Goal: Task Accomplishment & Management: Use online tool/utility

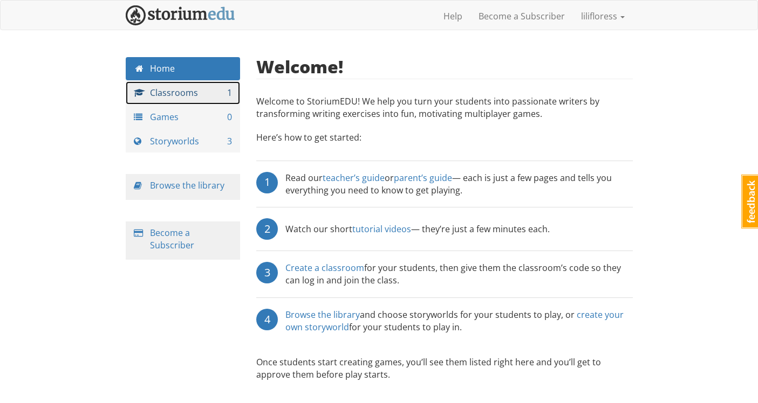
click at [161, 93] on link "Classrooms 1" at bounding box center [183, 92] width 115 height 23
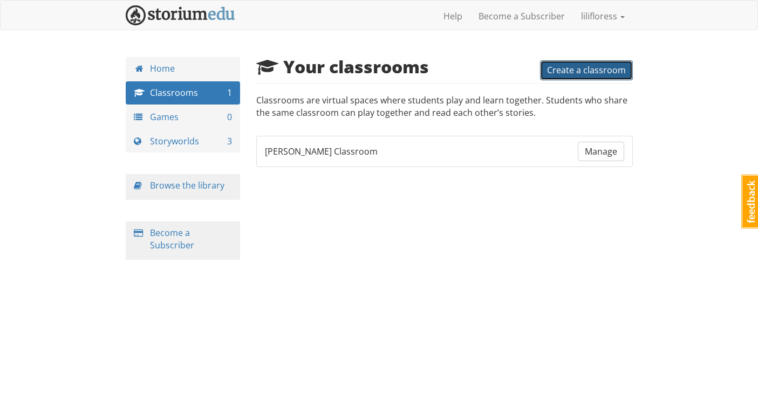
click at [546, 73] on button "Create a classroom" at bounding box center [586, 70] width 93 height 20
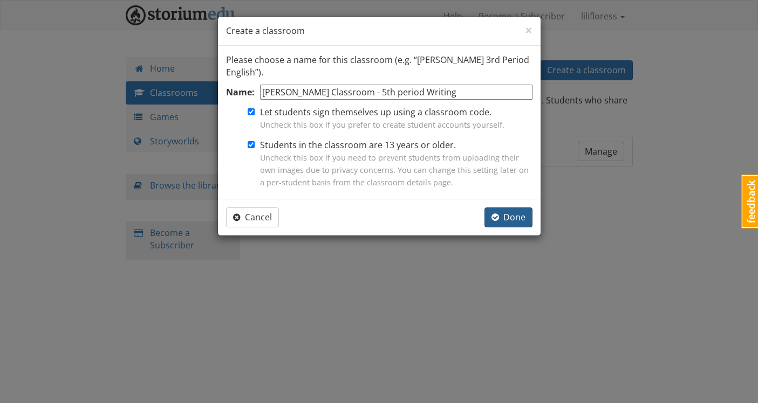
type input "[PERSON_NAME] Classroom - 5th period Writing"
click at [505, 225] on button "Done" at bounding box center [508, 218] width 48 height 20
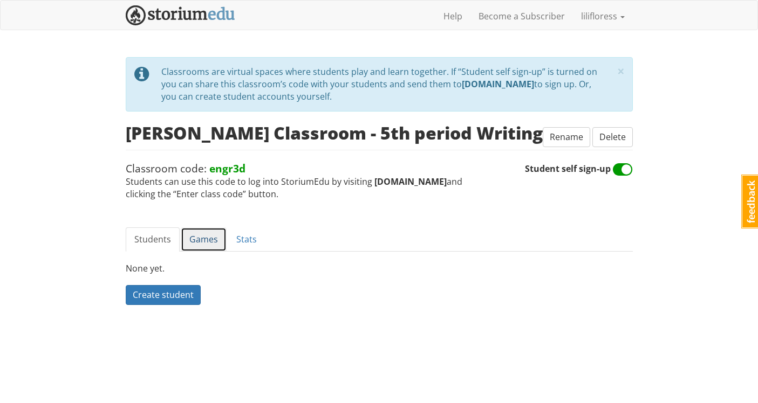
click at [201, 243] on link "Games" at bounding box center [204, 240] width 46 height 24
click at [242, 238] on link "Stats" at bounding box center [247, 240] width 38 height 24
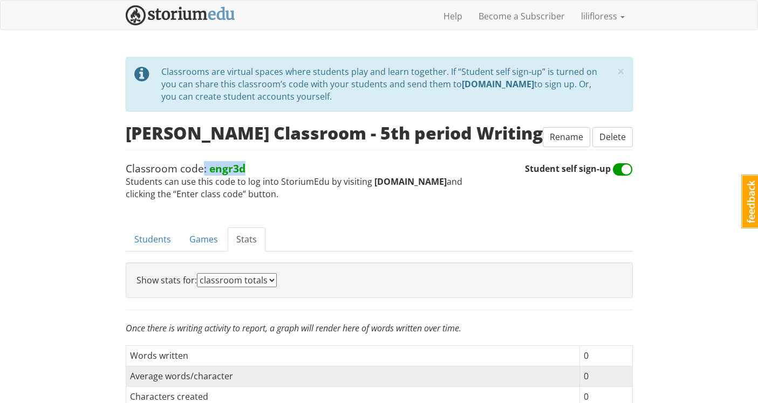
drag, startPoint x: 248, startPoint y: 169, endPoint x: 200, endPoint y: 163, distance: 48.4
click at [200, 163] on span "Classroom code: engr3d Students can use this code to log into StoriumEdu by vis…" at bounding box center [325, 180] width 399 height 39
click at [298, 189] on span "Classroom code: engr3d Students can use this code to log into StoriumEdu by vis…" at bounding box center [325, 180] width 399 height 39
click at [162, 244] on link "Students" at bounding box center [153, 240] width 54 height 24
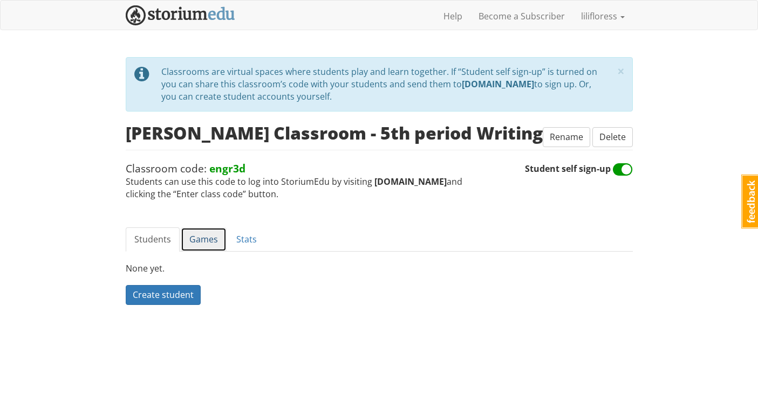
click at [201, 239] on link "Games" at bounding box center [204, 240] width 46 height 24
click at [179, 293] on span "Create a game" at bounding box center [162, 295] width 59 height 12
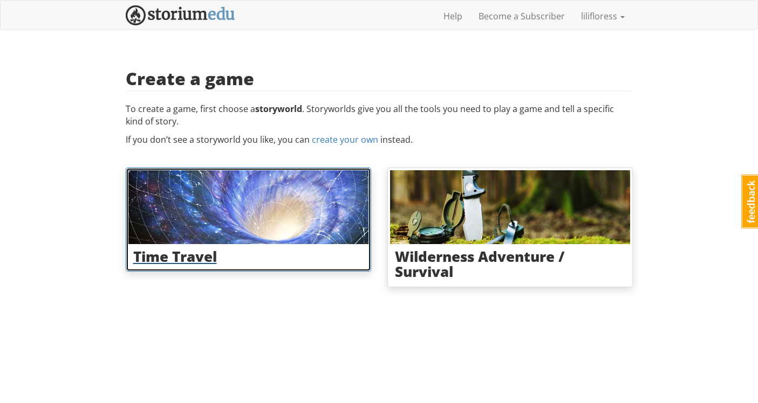
click at [268, 209] on img at bounding box center [248, 207] width 240 height 74
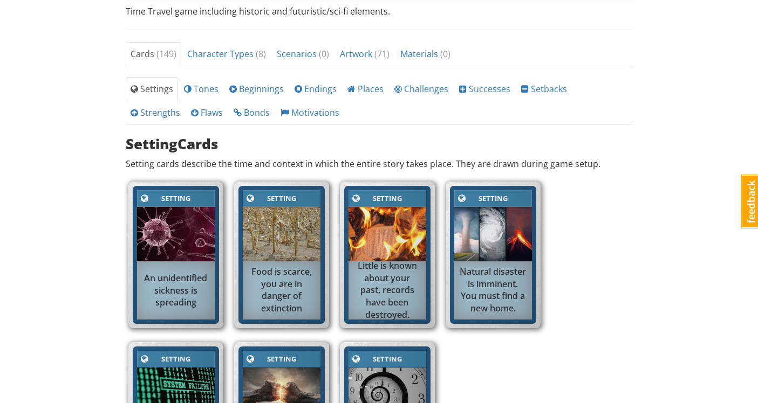
scroll to position [339, 0]
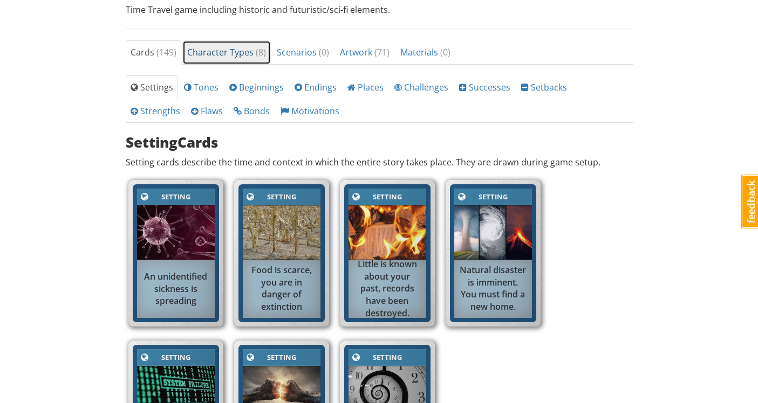
click at [251, 59] on link "Character Types ( 8 )" at bounding box center [226, 52] width 88 height 24
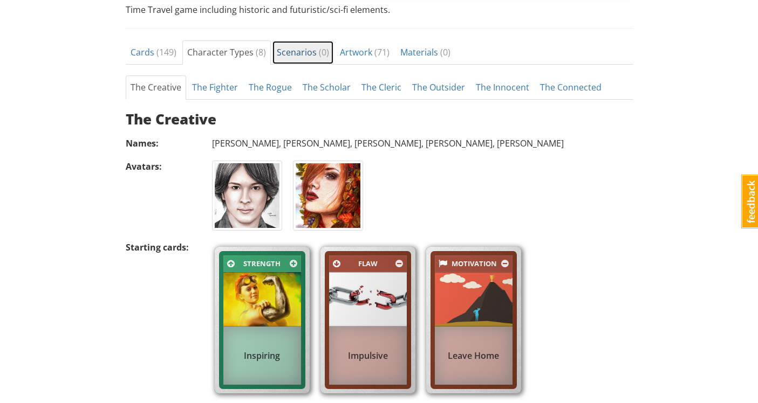
click at [300, 55] on span "Scenarios ( 0 )" at bounding box center [303, 52] width 52 height 12
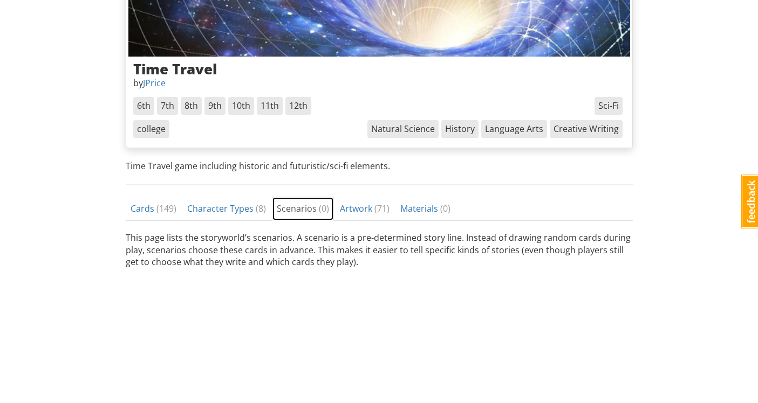
scroll to position [174, 0]
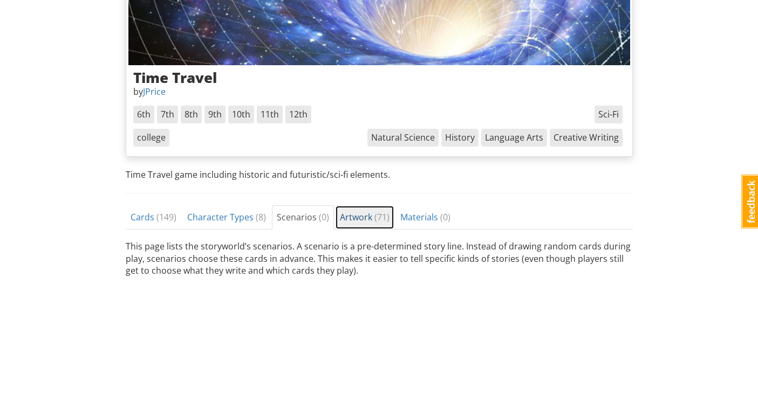
click at [353, 211] on span "Artwork ( 71 )" at bounding box center [365, 217] width 50 height 12
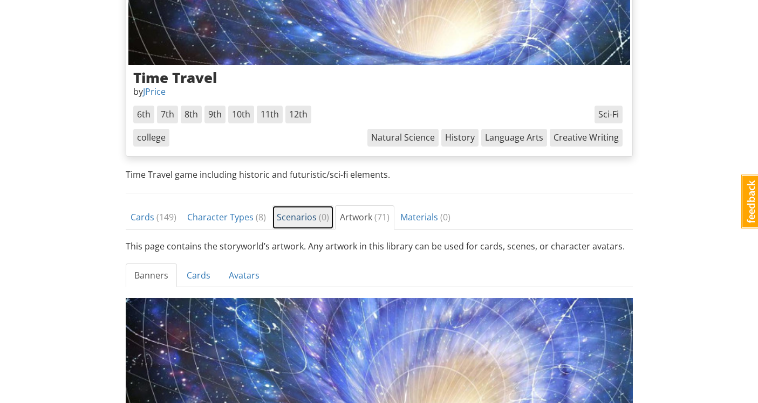
click at [304, 218] on span "Scenarios ( 0 )" at bounding box center [303, 217] width 52 height 12
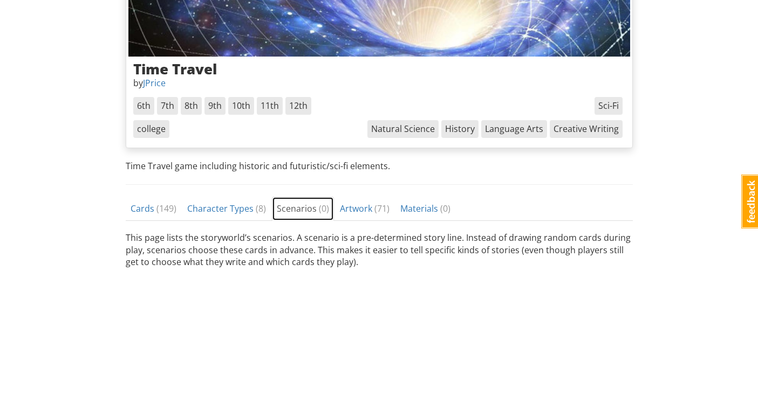
scroll to position [177, 0]
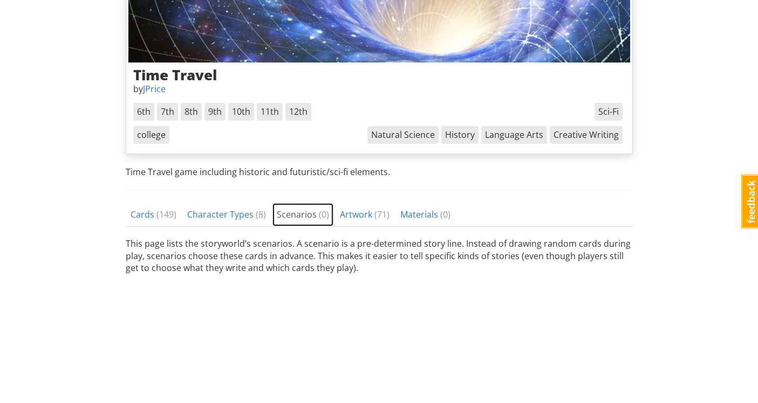
click at [304, 208] on link "Scenarios ( 0 )" at bounding box center [303, 215] width 62 height 24
click at [347, 223] on link "Artwork ( 71 )" at bounding box center [364, 215] width 59 height 24
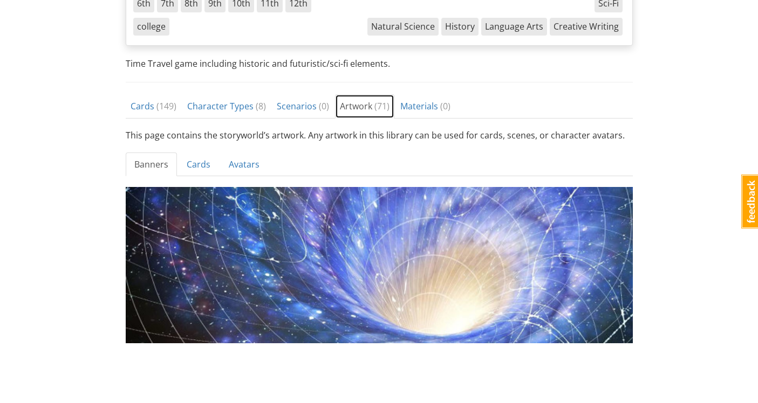
scroll to position [294, 0]
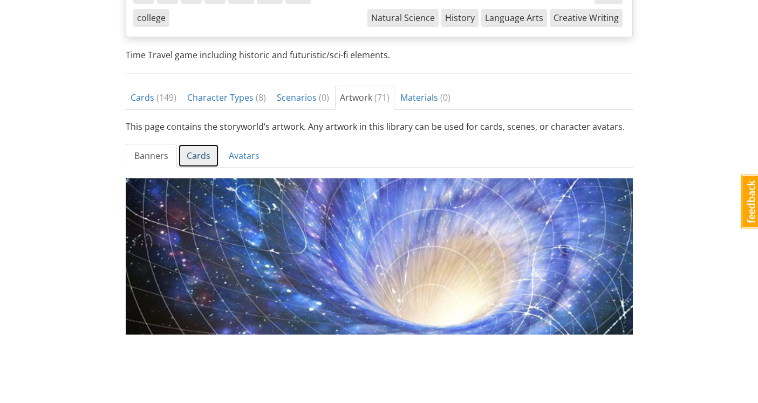
click at [189, 152] on link "Cards" at bounding box center [198, 156] width 41 height 24
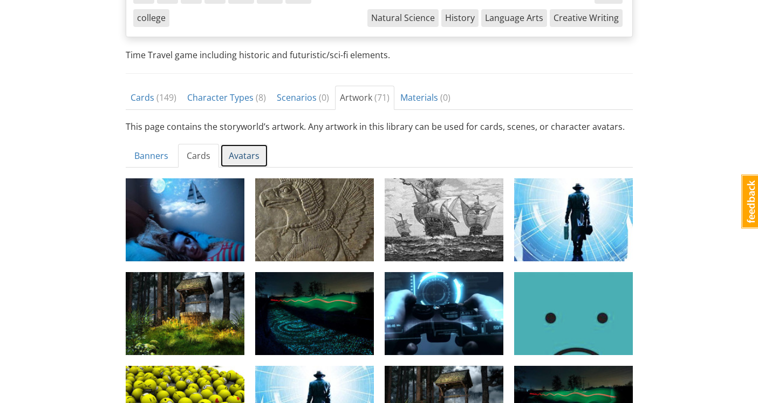
click at [231, 156] on link "Avatars" at bounding box center [244, 156] width 48 height 24
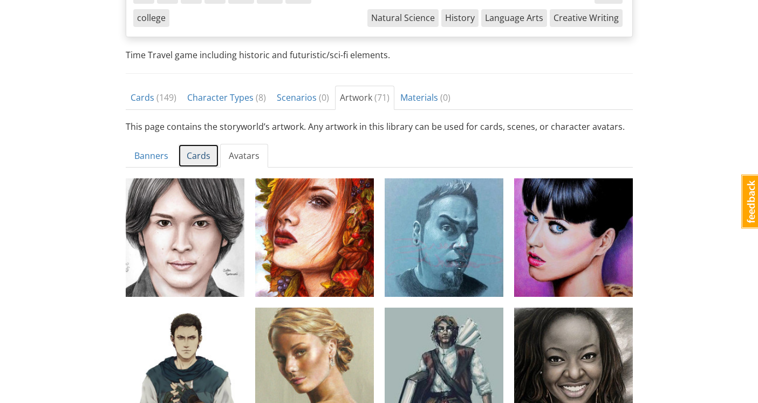
click at [191, 155] on link "Cards" at bounding box center [198, 156] width 41 height 24
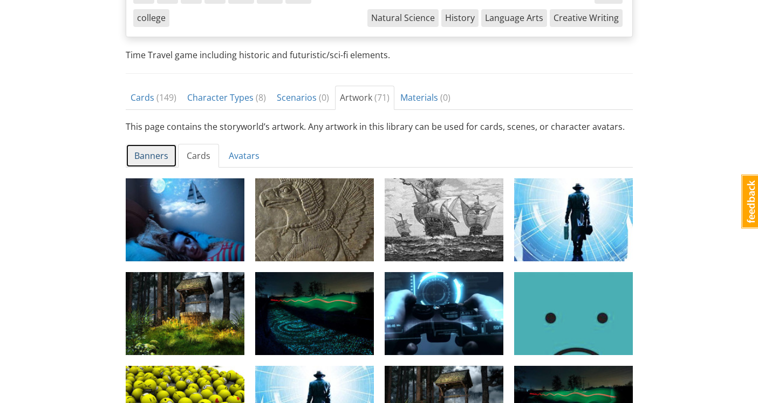
click at [142, 158] on link "Banners" at bounding box center [151, 156] width 51 height 24
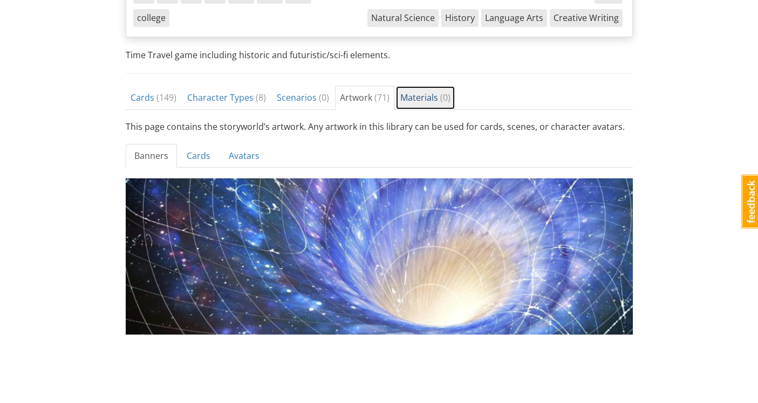
click at [420, 100] on span "Materials ( 0 )" at bounding box center [425, 98] width 50 height 12
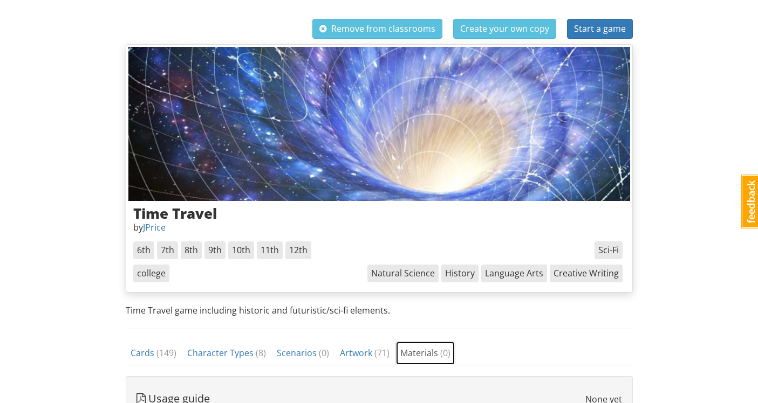
scroll to position [0, 0]
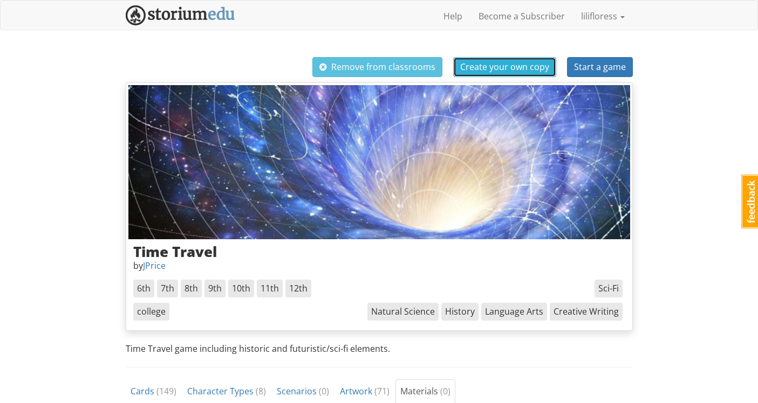
click at [501, 68] on span "Create your own copy" at bounding box center [504, 67] width 89 height 12
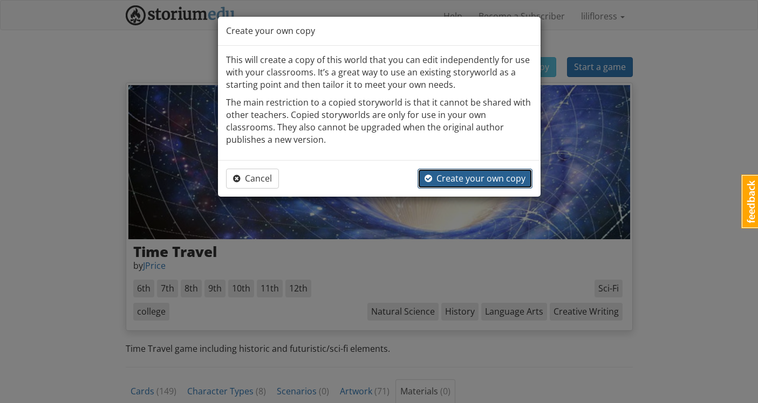
click at [445, 181] on span "Create your own copy" at bounding box center [474, 179] width 101 height 12
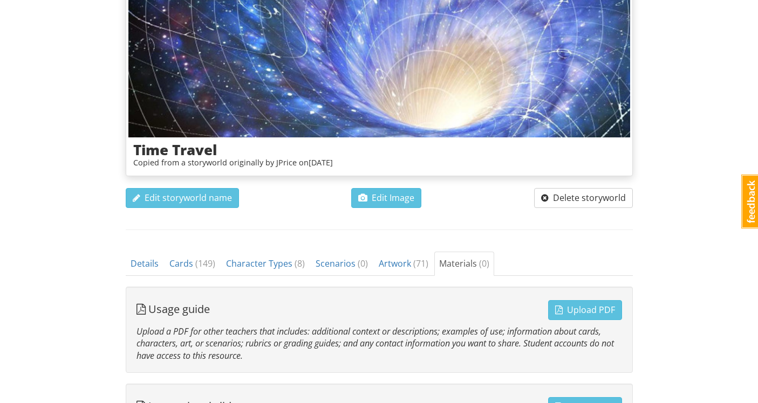
scroll to position [210, 0]
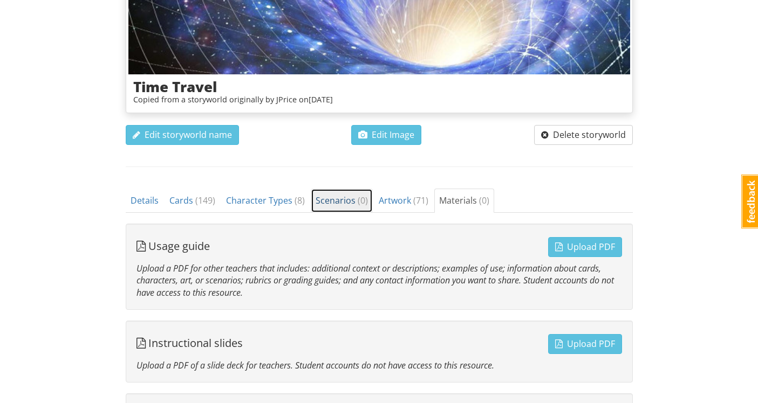
click at [327, 205] on span "Scenarios ( 0 )" at bounding box center [341, 201] width 52 height 12
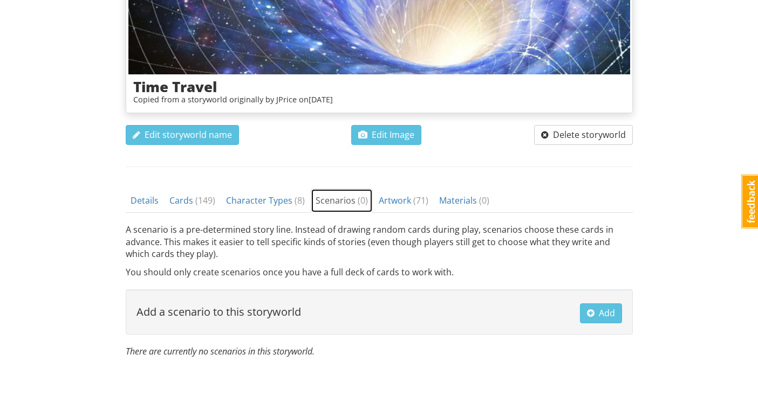
scroll to position [241, 0]
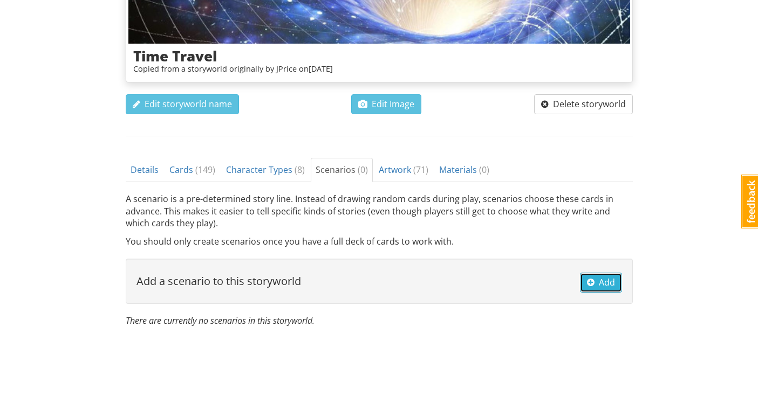
click at [608, 282] on span "Add" at bounding box center [601, 283] width 28 height 12
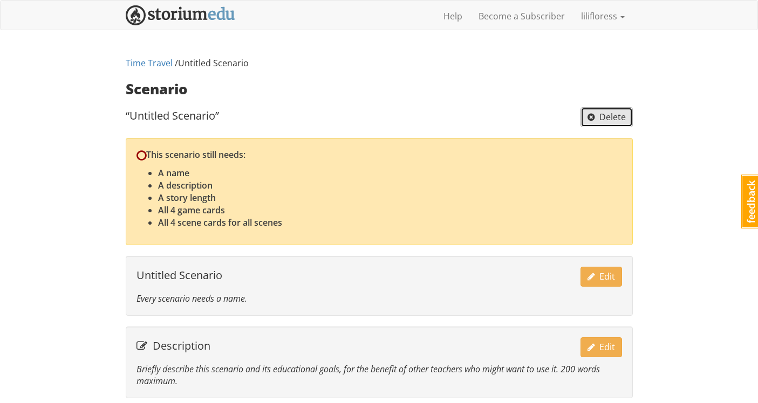
click at [592, 116] on span "button" at bounding box center [591, 117] width 8 height 9
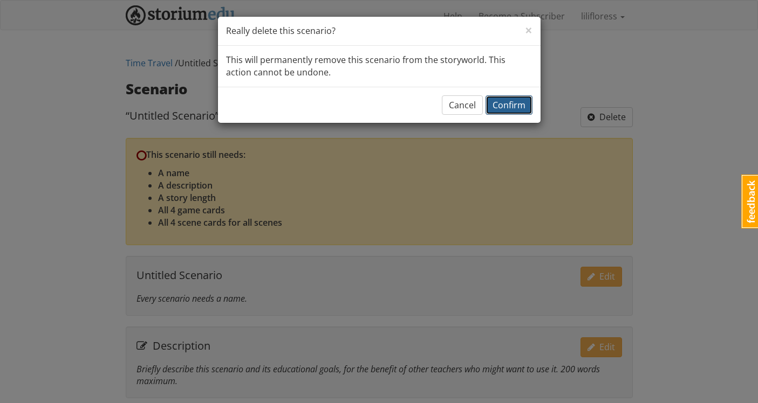
click at [511, 108] on span "Confirm" at bounding box center [508, 105] width 33 height 12
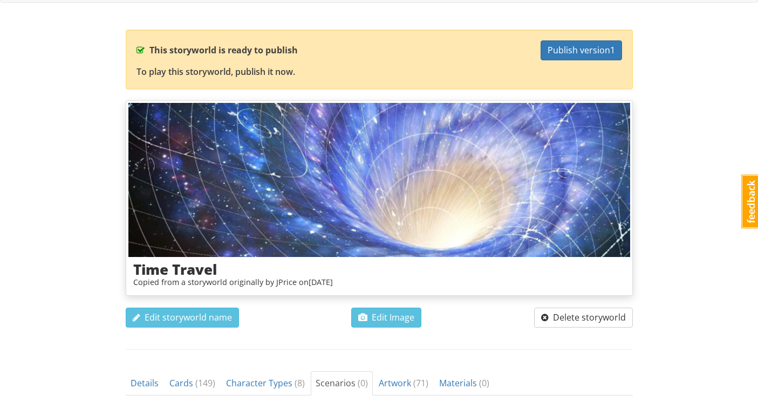
scroll to position [51, 0]
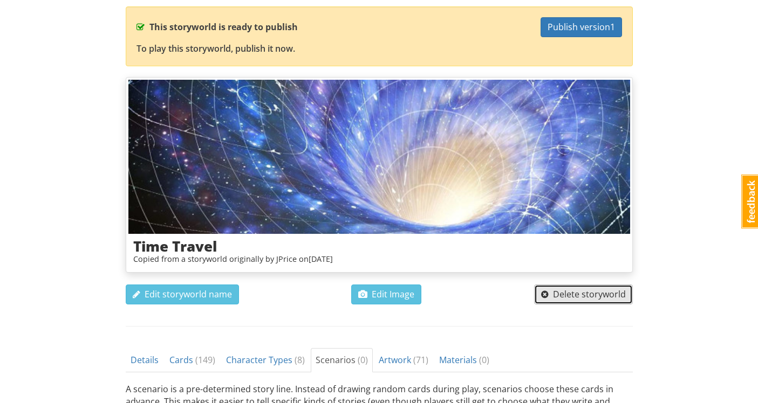
click at [574, 298] on span "Delete storyworld" at bounding box center [583, 295] width 85 height 12
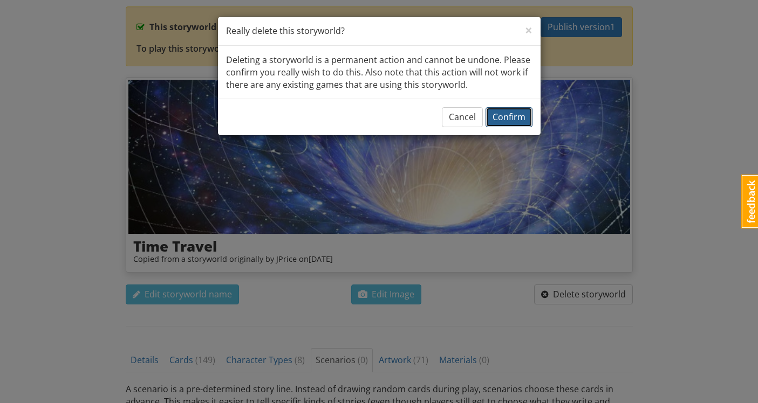
click at [520, 116] on span "Confirm" at bounding box center [508, 117] width 33 height 12
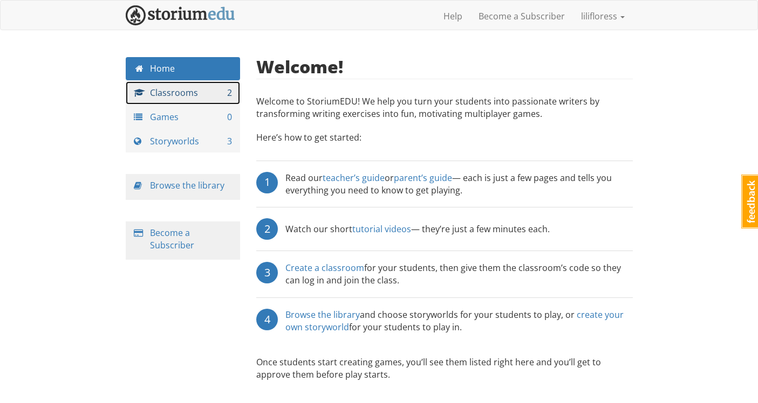
click at [197, 101] on link "Classrooms 2" at bounding box center [183, 92] width 115 height 23
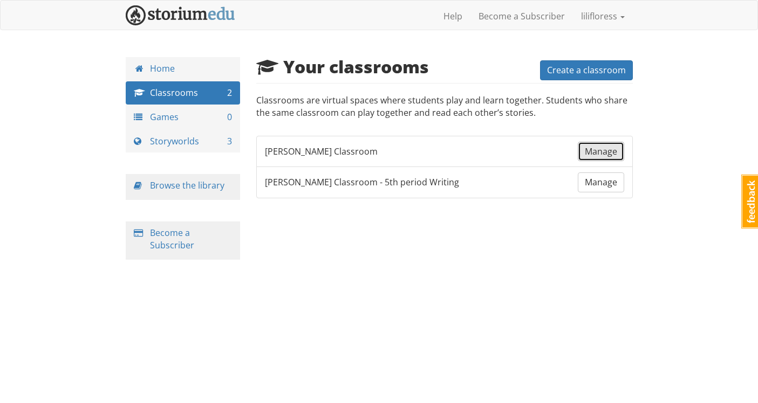
click at [588, 147] on span "Manage" at bounding box center [601, 152] width 32 height 12
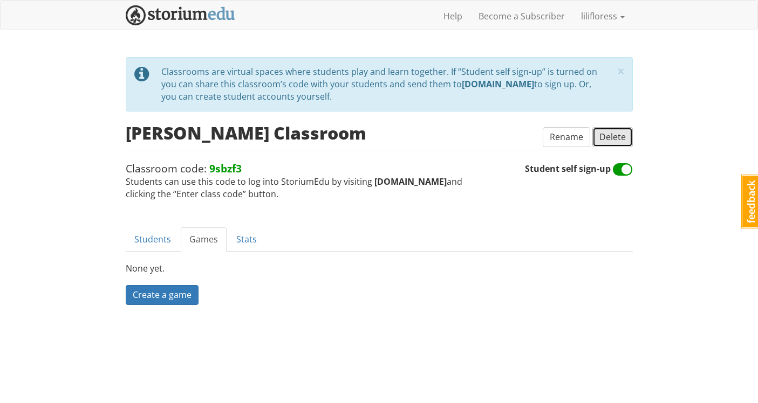
click at [596, 138] on button "Delete" at bounding box center [612, 137] width 40 height 20
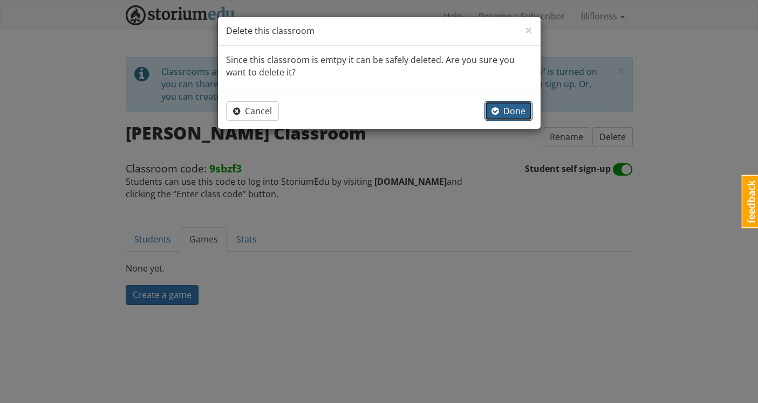
click at [497, 109] on span "button" at bounding box center [495, 111] width 8 height 9
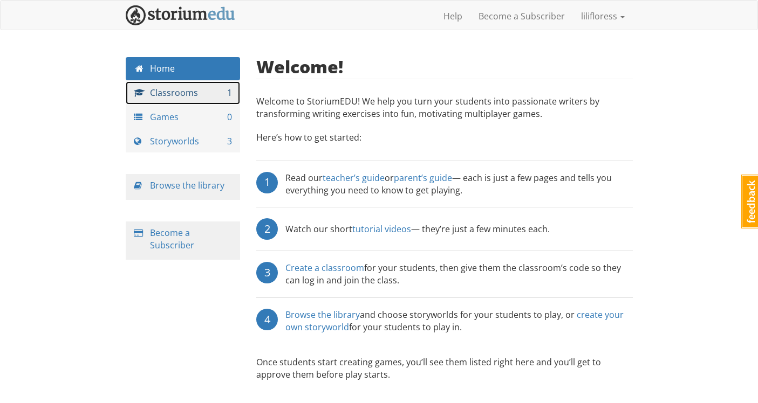
click at [222, 93] on link "Classrooms 1" at bounding box center [183, 92] width 115 height 23
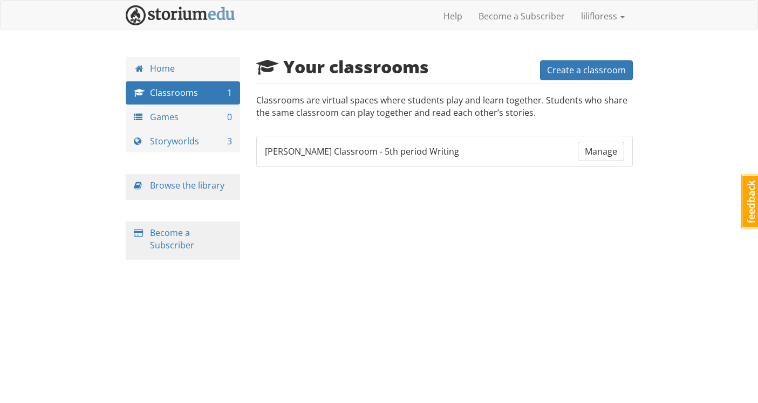
click at [316, 129] on p "Classrooms are virtual spaces where students play and learn together. Students …" at bounding box center [444, 112] width 376 height 36
click at [321, 146] on span "[PERSON_NAME] Classroom - 5th period Writing" at bounding box center [362, 152] width 194 height 12
click at [307, 153] on span "[PERSON_NAME] Classroom - 5th period Writing" at bounding box center [362, 152] width 194 height 12
click at [594, 149] on span "Manage" at bounding box center [601, 152] width 32 height 12
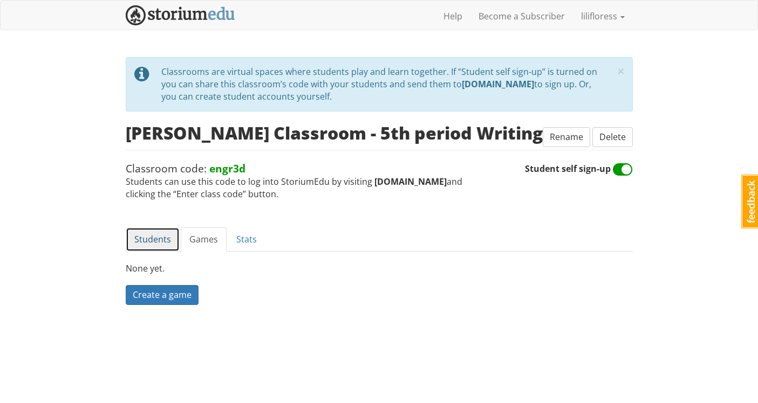
click at [147, 250] on link "Students" at bounding box center [153, 240] width 54 height 24
click at [168, 292] on span "Create student" at bounding box center [163, 295] width 61 height 12
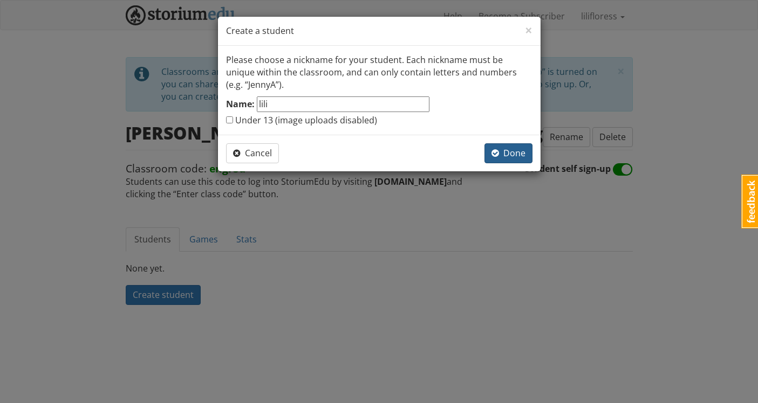
type input "lili"
click at [520, 147] on button "Done" at bounding box center [508, 153] width 48 height 20
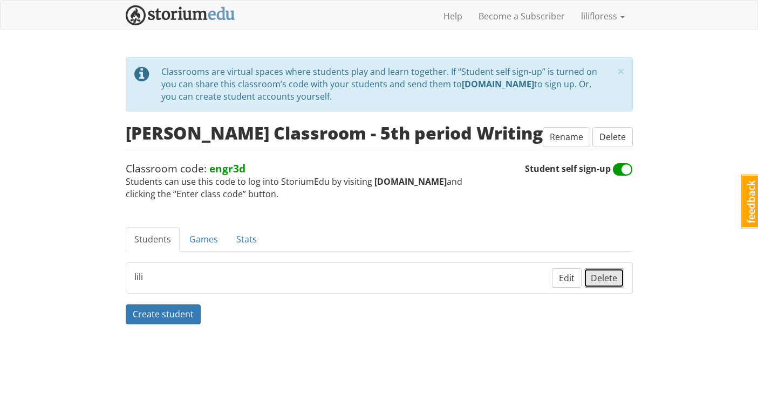
click at [598, 278] on span "Delete" at bounding box center [604, 278] width 26 height 12
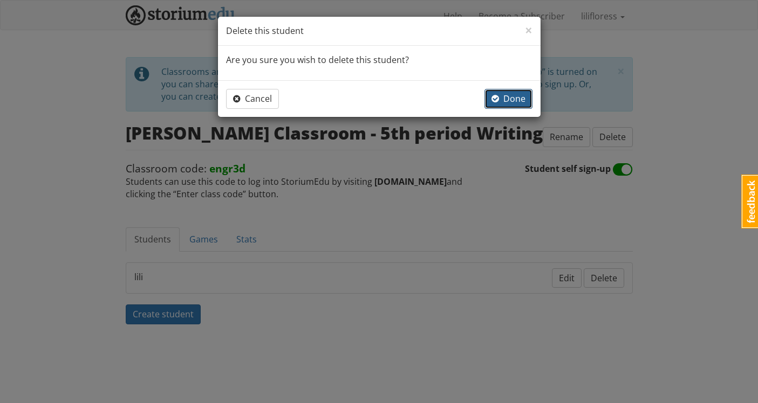
click at [499, 100] on span "button" at bounding box center [495, 98] width 8 height 9
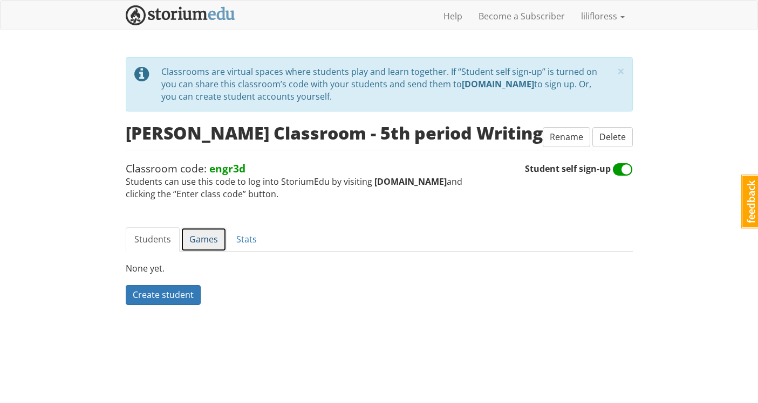
click at [197, 244] on link "Games" at bounding box center [204, 240] width 46 height 24
click at [241, 243] on link "Stats" at bounding box center [247, 240] width 38 height 24
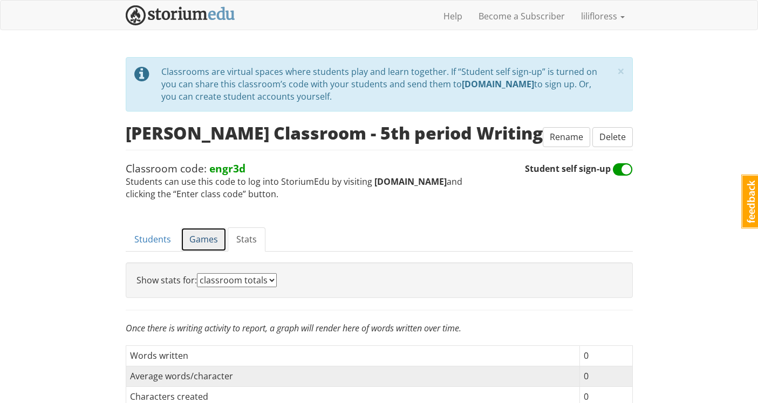
click at [189, 238] on link "Games" at bounding box center [204, 240] width 46 height 24
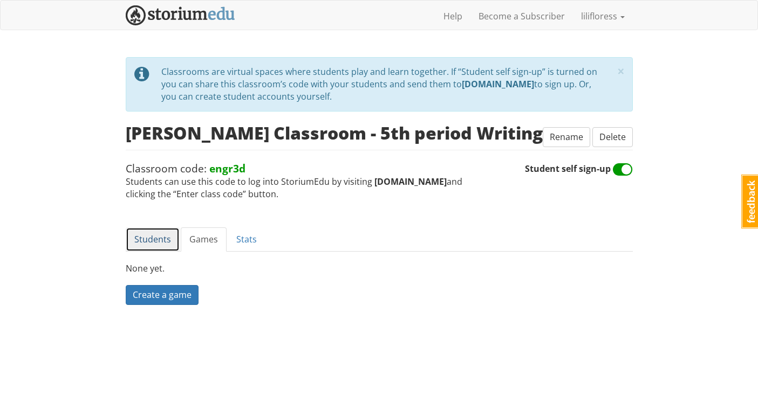
click at [152, 236] on link "Students" at bounding box center [153, 240] width 54 height 24
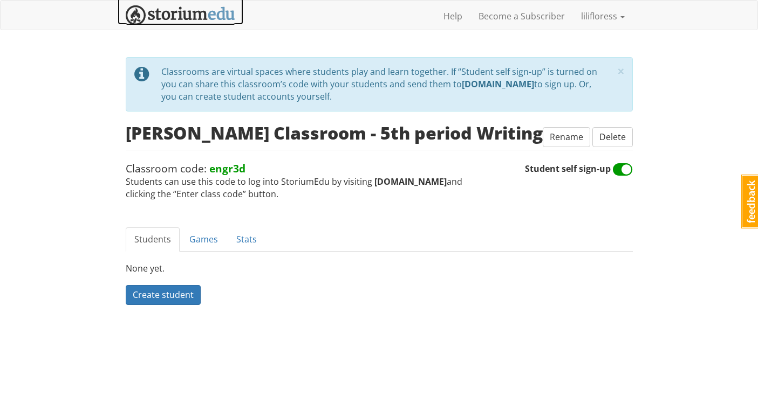
click at [183, 15] on img at bounding box center [180, 15] width 109 height 20
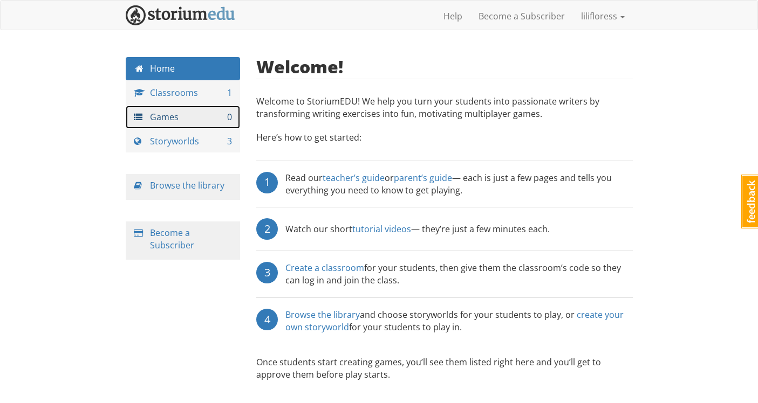
click at [164, 108] on link "Games 0" at bounding box center [183, 117] width 115 height 23
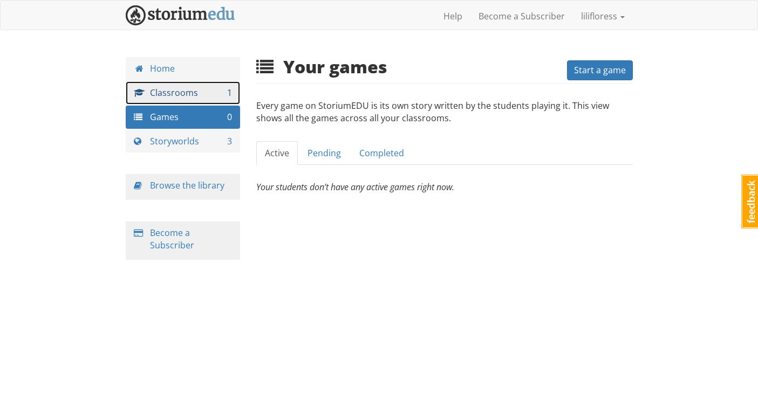
click at [161, 96] on link "Classrooms 1" at bounding box center [183, 92] width 115 height 23
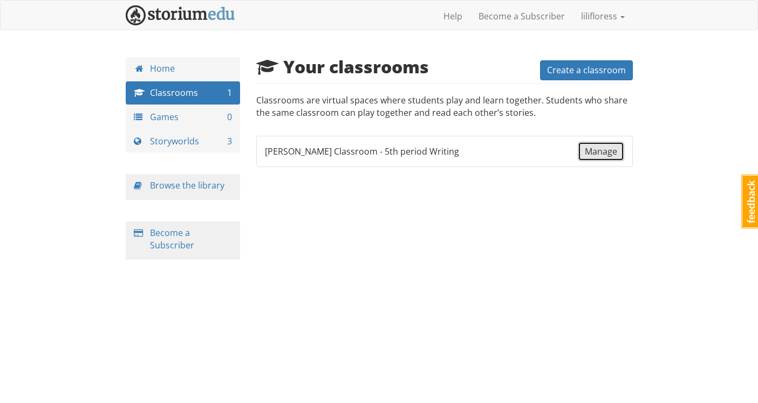
click at [596, 152] on span "Manage" at bounding box center [601, 152] width 32 height 12
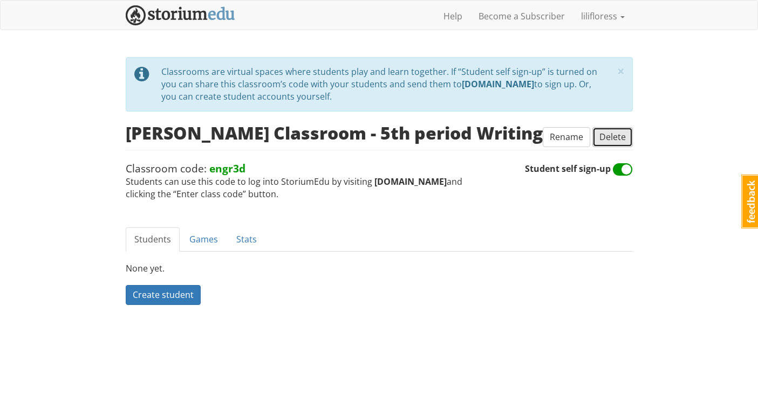
click at [621, 133] on span "Delete" at bounding box center [612, 137] width 26 height 12
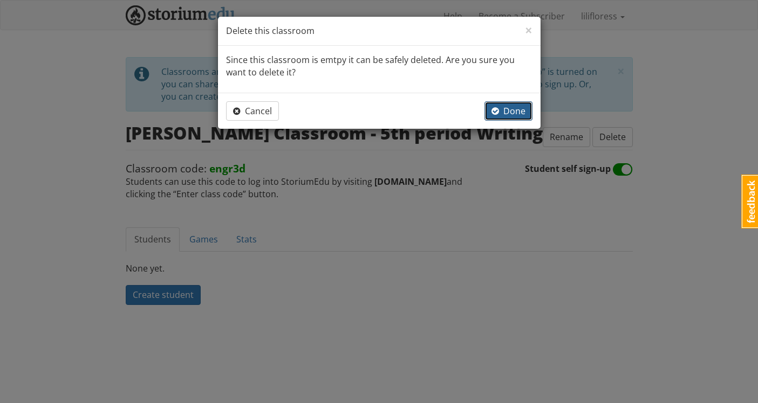
click at [530, 107] on button "Done" at bounding box center [508, 111] width 48 height 20
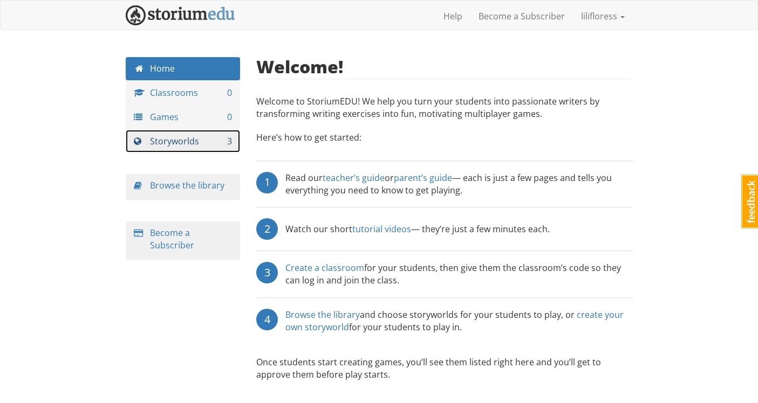
click at [164, 145] on link "Storyworlds 3" at bounding box center [183, 141] width 115 height 23
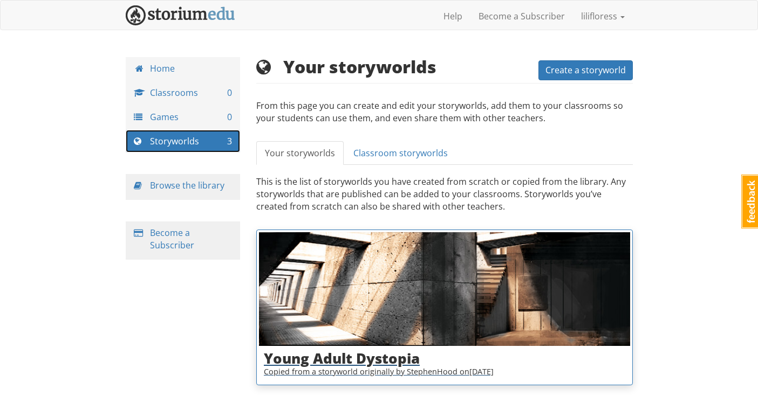
scroll to position [31, 0]
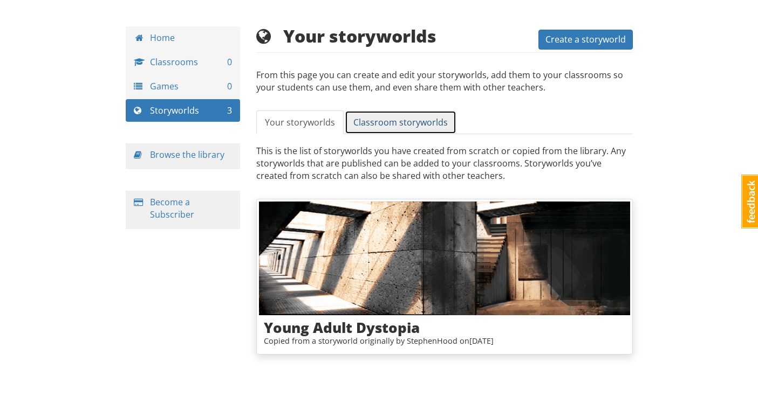
click at [397, 125] on span "Classroom storyworlds" at bounding box center [400, 122] width 94 height 12
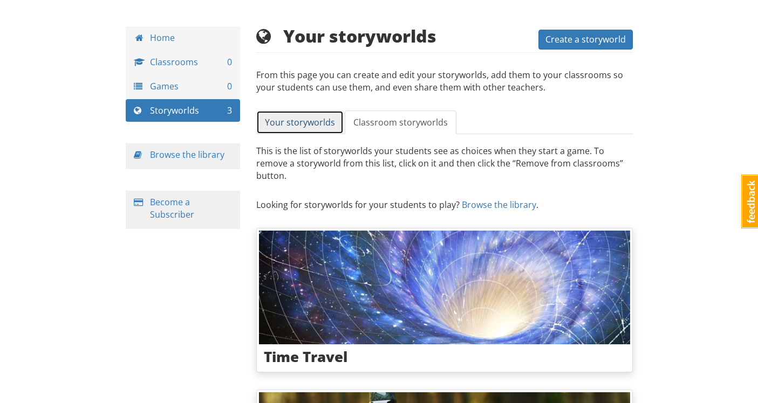
click at [312, 125] on span "Your storyworlds" at bounding box center [300, 122] width 70 height 12
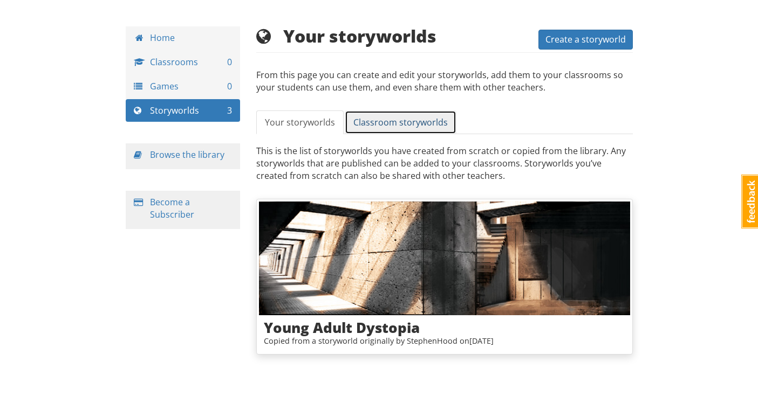
click at [380, 127] on span "Classroom storyworlds" at bounding box center [400, 122] width 94 height 12
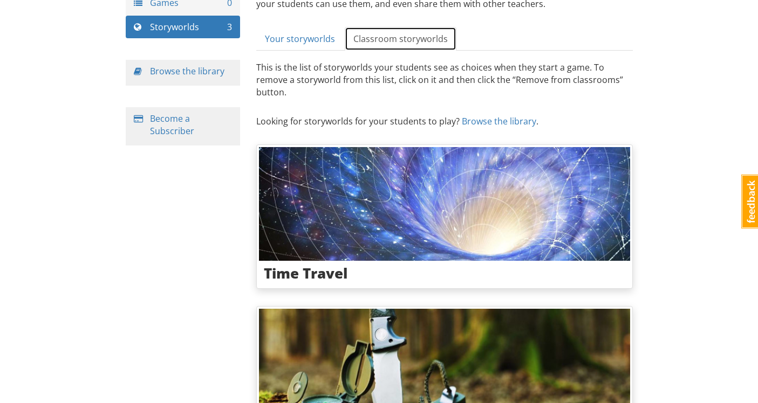
scroll to position [114, 0]
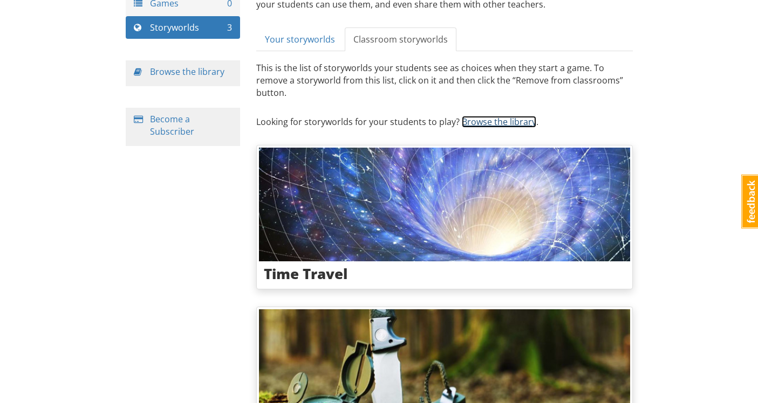
click at [522, 116] on link "Browse the library" at bounding box center [499, 122] width 74 height 12
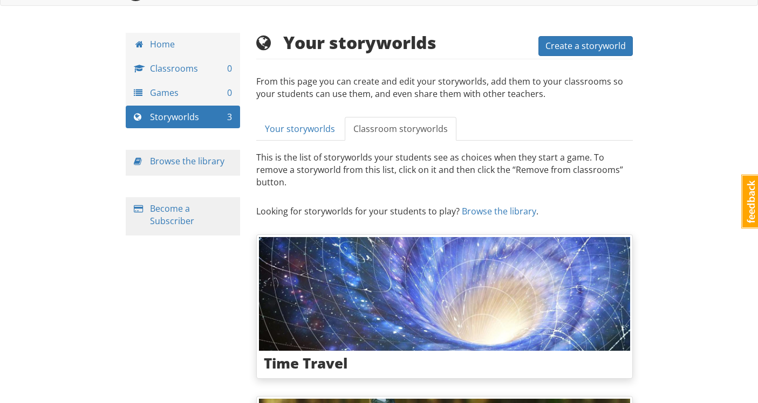
scroll to position [2, 0]
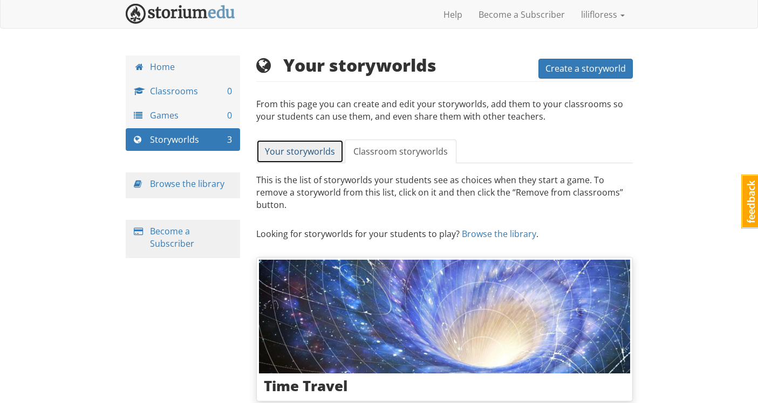
click at [304, 148] on span "Your storyworlds" at bounding box center [300, 152] width 70 height 12
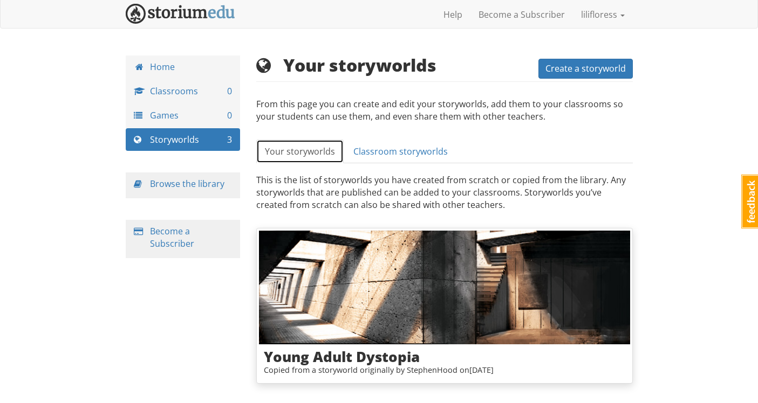
scroll to position [31, 0]
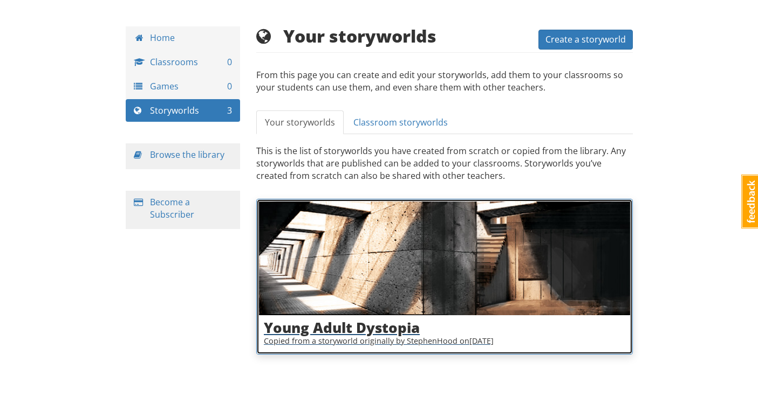
click at [434, 258] on img at bounding box center [444, 259] width 371 height 114
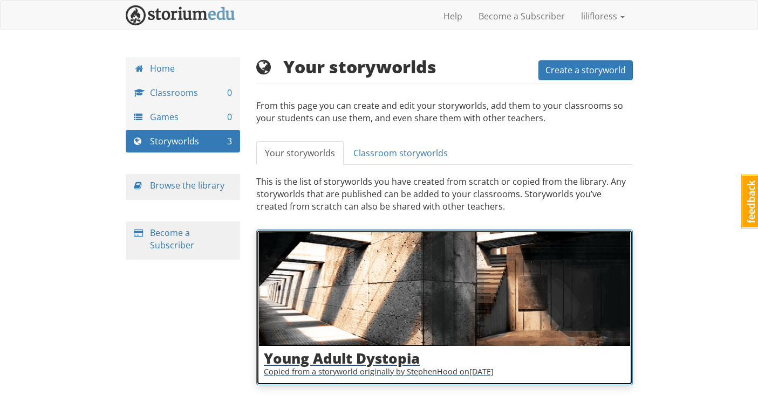
click at [332, 362] on h3 "Young Adult Dystopia" at bounding box center [444, 359] width 361 height 16
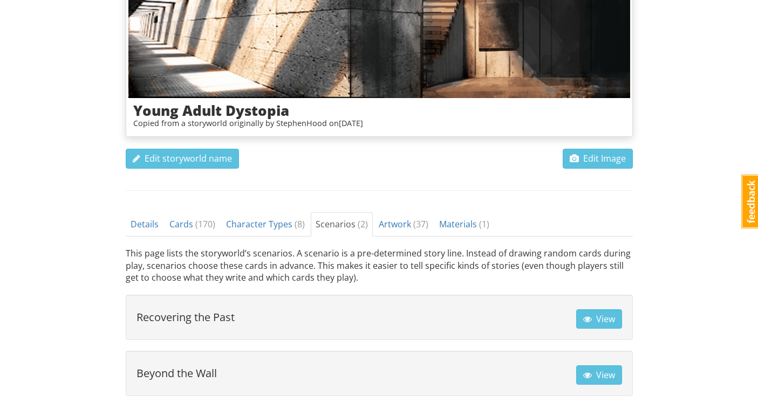
scroll to position [268, 0]
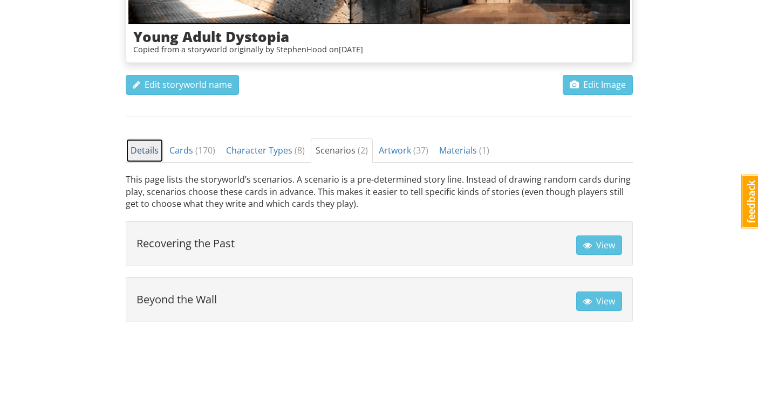
click at [152, 154] on span "Details" at bounding box center [145, 151] width 28 height 12
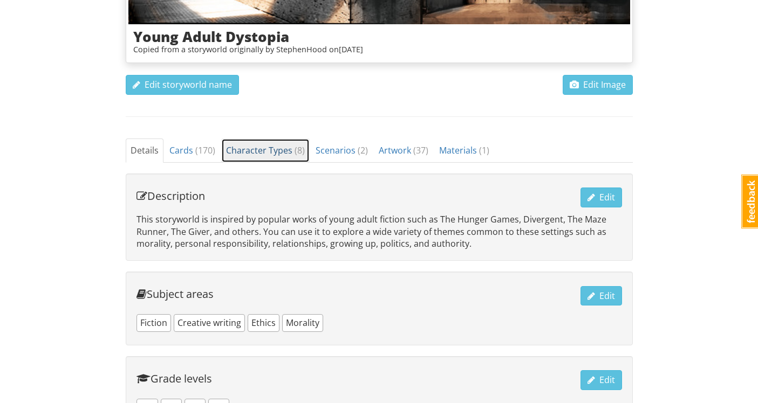
click at [242, 153] on span "Character Types ( 8 )" at bounding box center [265, 151] width 79 height 12
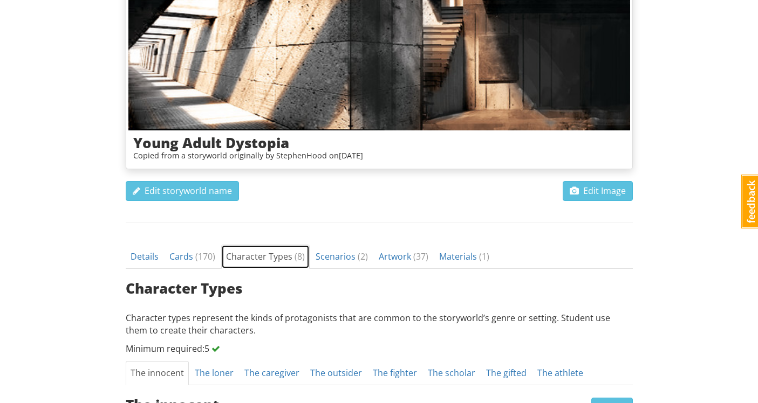
scroll to position [0, 0]
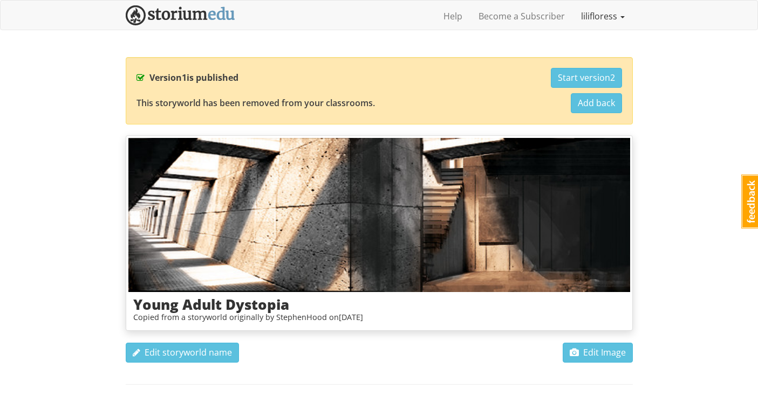
click at [604, 17] on link "lilifloress" at bounding box center [603, 16] width 60 height 27
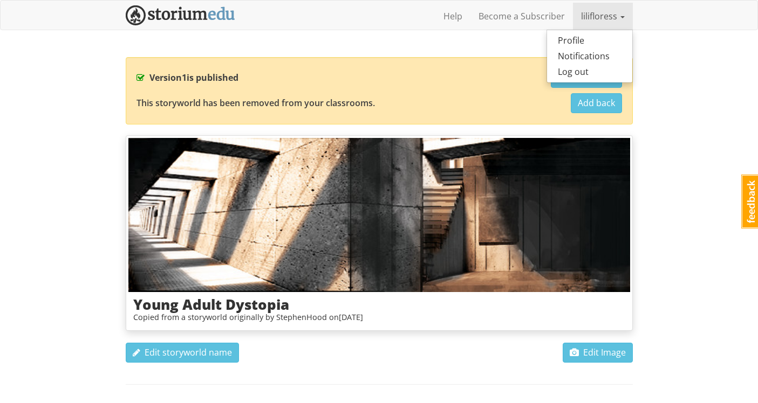
click at [589, 13] on link "lilifloress" at bounding box center [603, 16] width 60 height 27
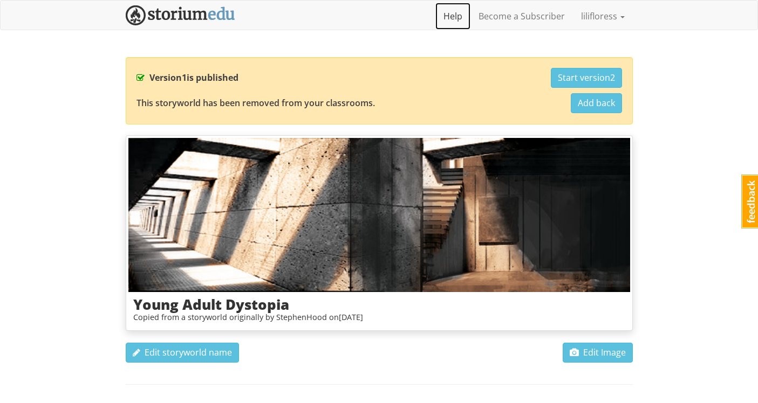
click at [463, 9] on link "Help" at bounding box center [452, 16] width 35 height 27
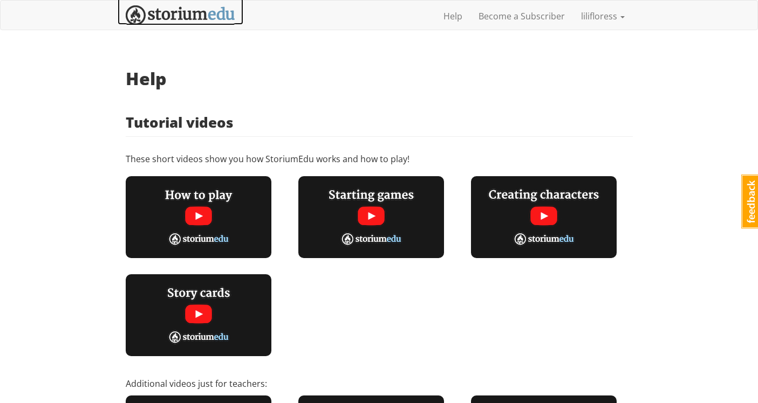
click at [152, 20] on img at bounding box center [180, 15] width 109 height 20
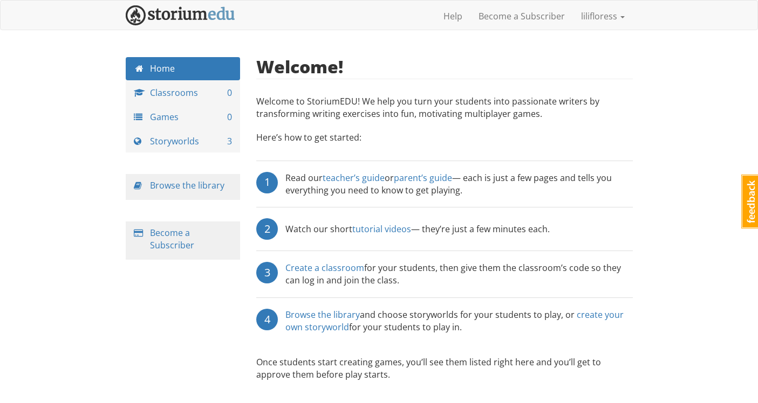
click at [452, 110] on p "Welcome to StoriumEDU! We help you turn your students into passionate writers b…" at bounding box center [444, 110] width 376 height 30
click at [199, 140] on link "Storyworlds 3" at bounding box center [183, 141] width 115 height 23
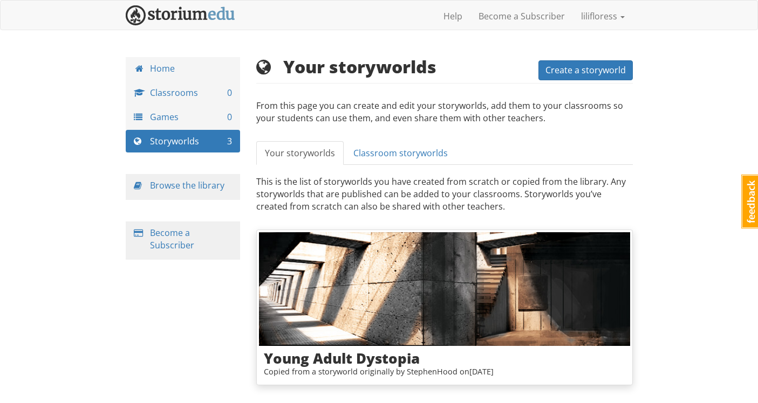
click at [403, 133] on p "From this page you can create and edit your storyworlds, add them to your class…" at bounding box center [444, 118] width 376 height 36
click at [394, 148] on span "Classroom storyworlds" at bounding box center [400, 153] width 94 height 12
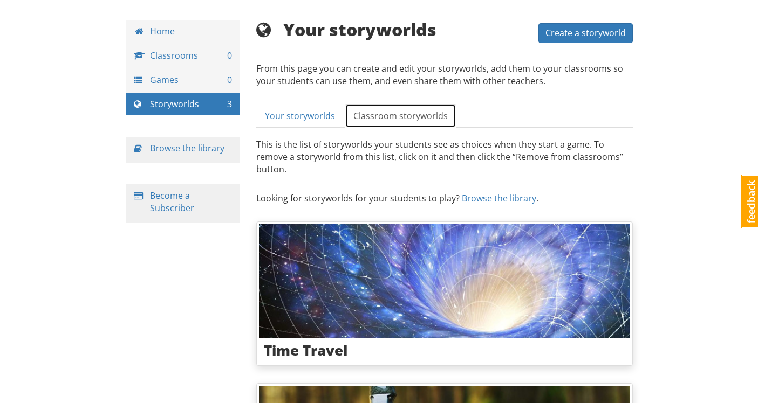
scroll to position [15, 0]
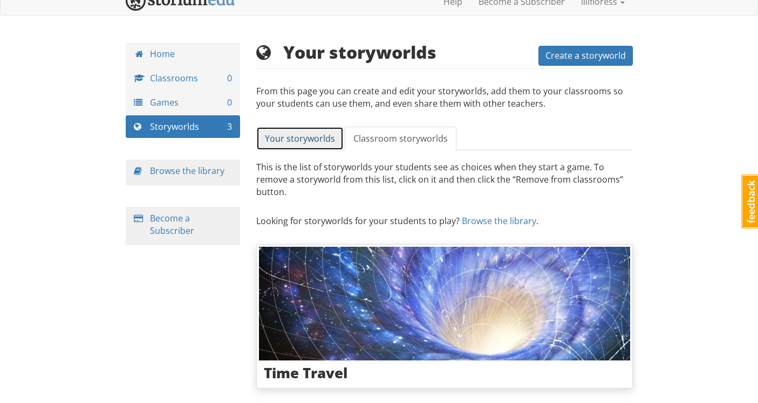
click at [307, 143] on span "Your storyworlds" at bounding box center [300, 139] width 70 height 12
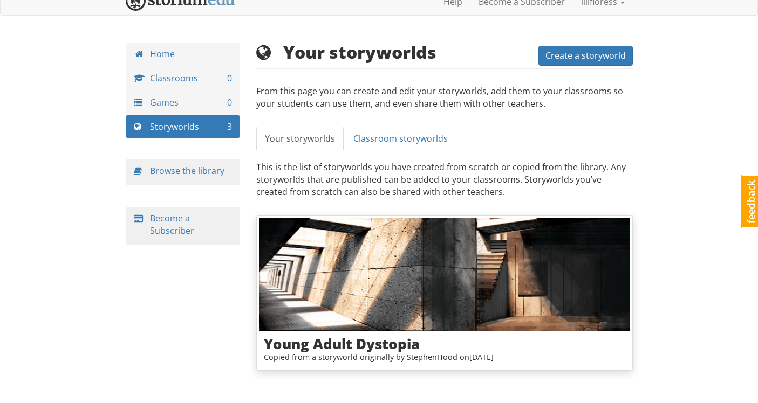
click at [463, 174] on p "This is the list of storyworlds you have created from scratch or copied from th…" at bounding box center [444, 185] width 376 height 48
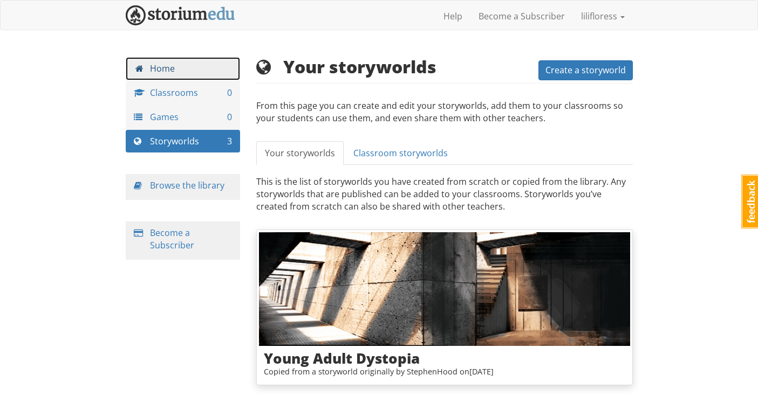
click at [181, 80] on link "Home" at bounding box center [183, 68] width 115 height 23
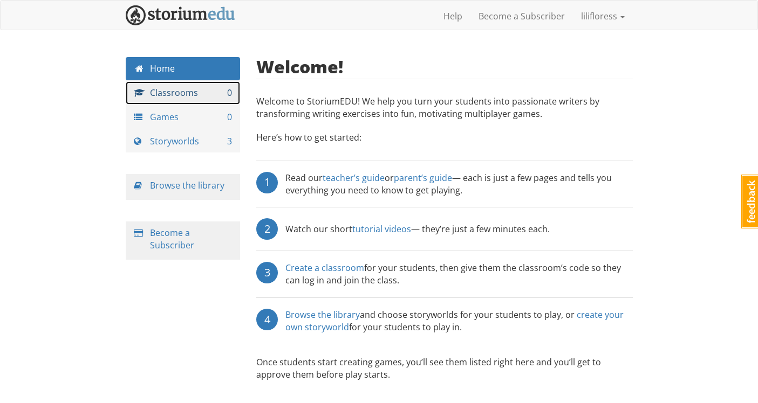
click at [181, 89] on link "Classrooms 0" at bounding box center [183, 92] width 115 height 23
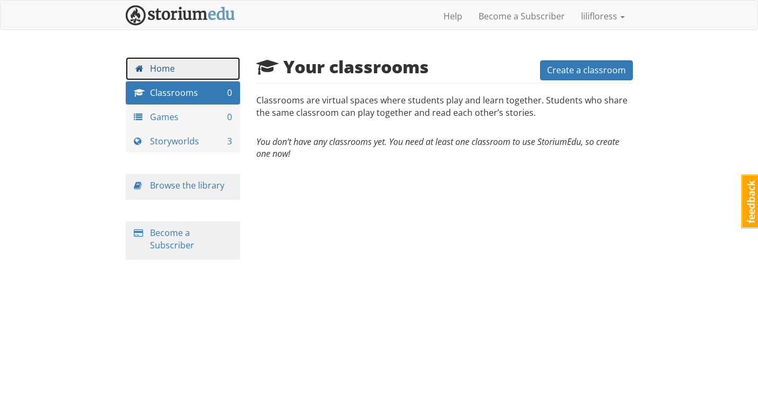
click at [156, 76] on link "Home" at bounding box center [183, 68] width 115 height 23
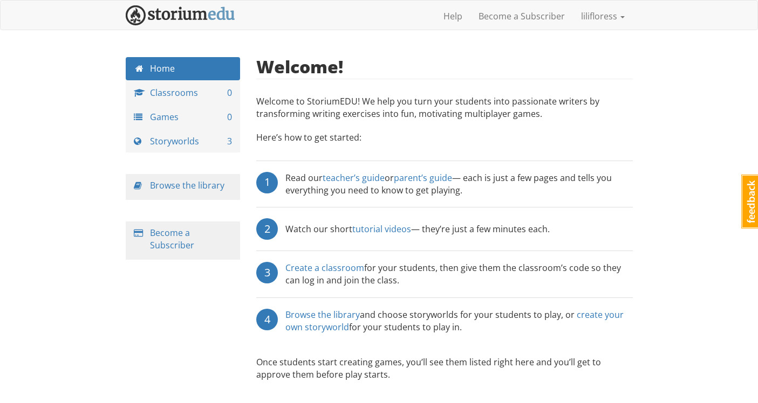
click at [656, 102] on div "lilifloress lilifloress 1 Toggle navigation Help Become a Subscriber liliflores…" at bounding box center [379, 209] width 758 height 419
click at [329, 138] on p "Here’s how to get started:" at bounding box center [444, 143] width 376 height 23
click at [183, 90] on link "Classrooms 0" at bounding box center [183, 92] width 115 height 23
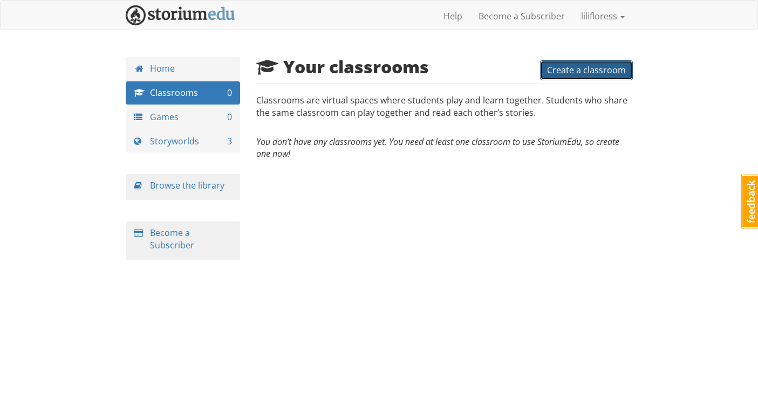
click at [568, 71] on span "Create a classroom" at bounding box center [586, 70] width 79 height 12
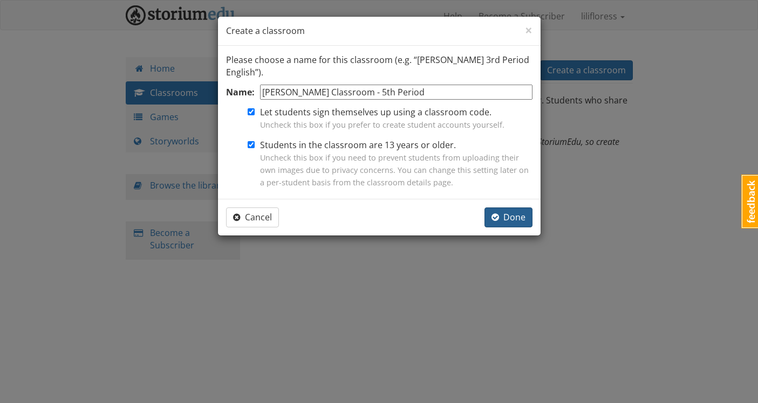
type input "[PERSON_NAME] Classroom - 5th Period"
click at [519, 214] on span "Done" at bounding box center [508, 217] width 34 height 12
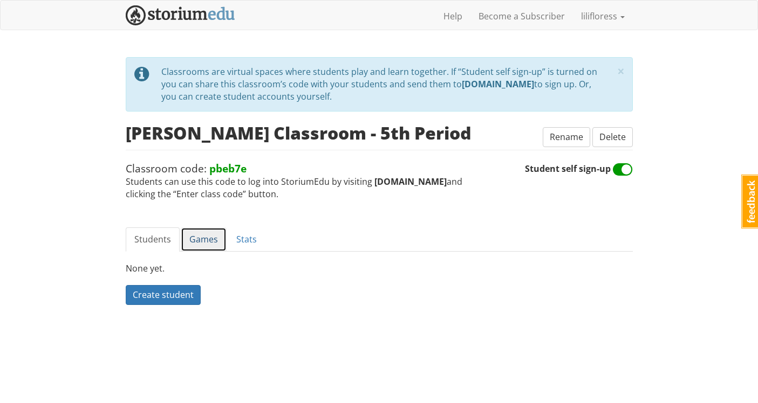
click at [199, 232] on link "Games" at bounding box center [204, 240] width 46 height 24
click at [179, 296] on span "Create a game" at bounding box center [162, 295] width 59 height 12
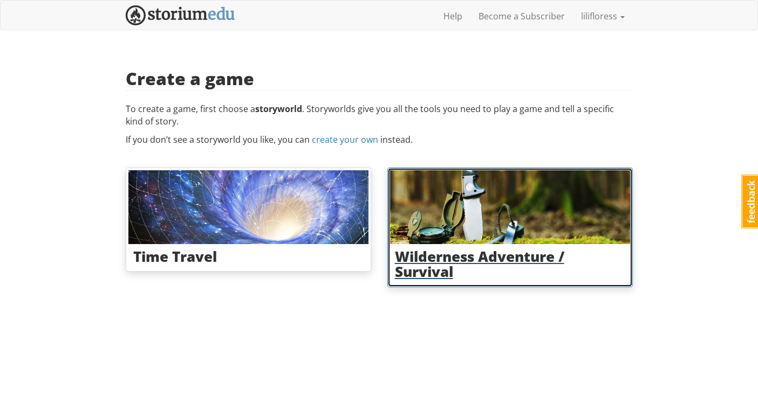
click at [456, 249] on h3 "Wilderness Adventure / Survival" at bounding box center [510, 264] width 230 height 31
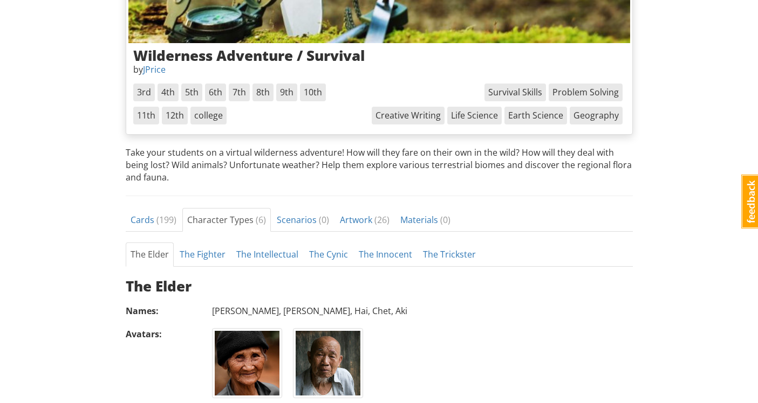
scroll to position [203, 0]
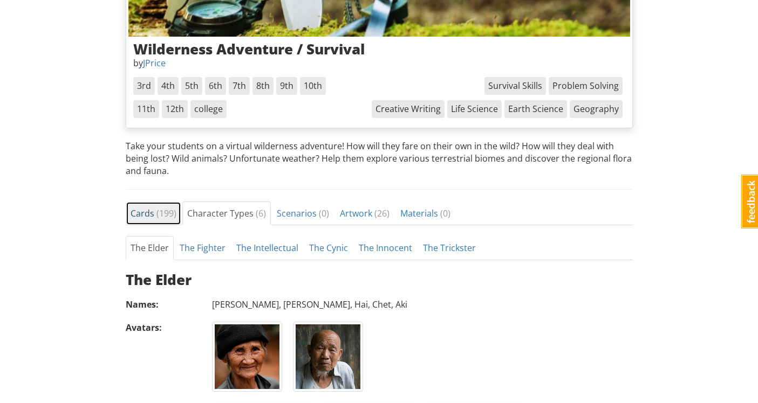
click at [156, 221] on link "Cards ( 199 )" at bounding box center [154, 214] width 56 height 24
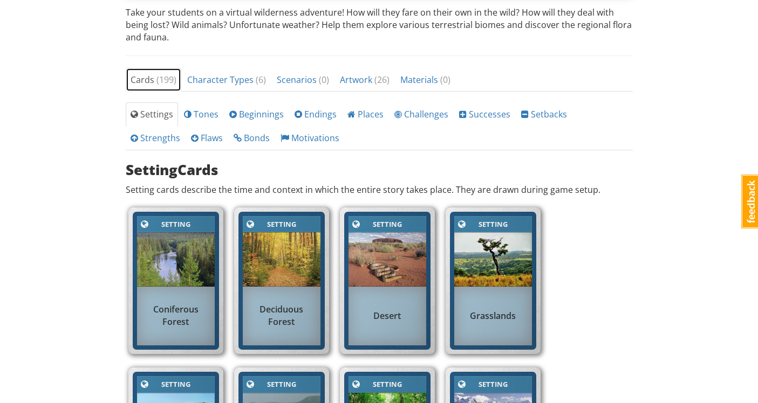
scroll to position [333, 0]
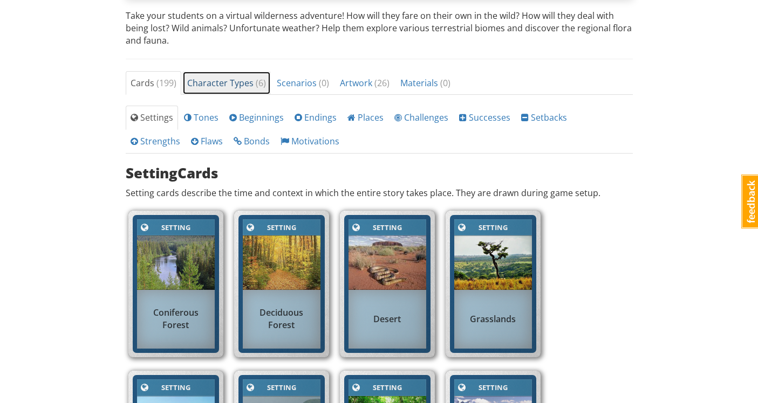
click at [221, 85] on span "Character Types ( 6 )" at bounding box center [226, 83] width 79 height 12
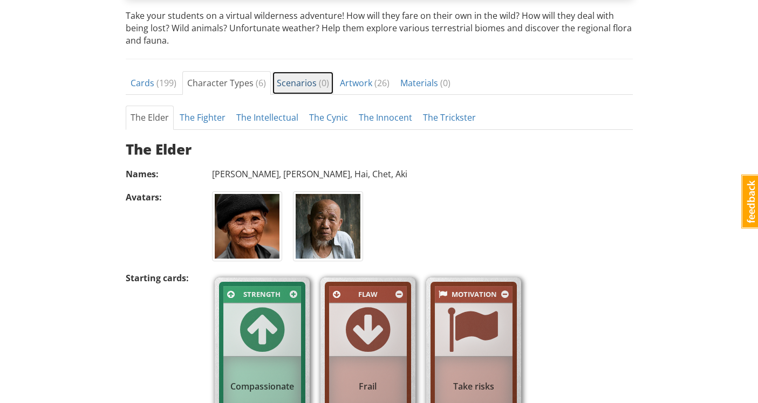
click at [293, 84] on span "Scenarios ( 0 )" at bounding box center [303, 83] width 52 height 12
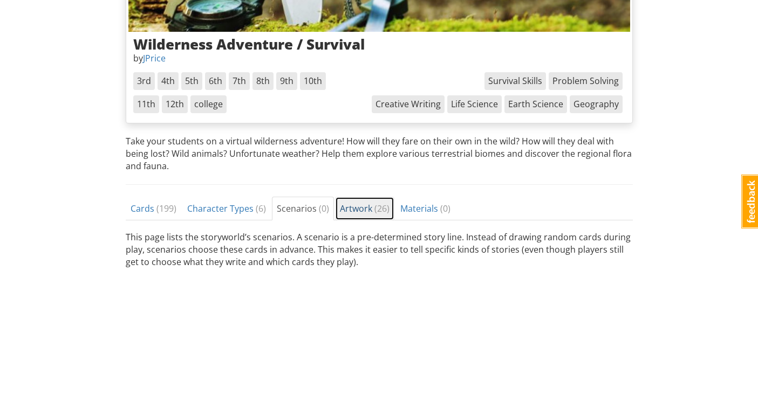
click at [346, 211] on span "Artwork ( 26 )" at bounding box center [365, 209] width 50 height 12
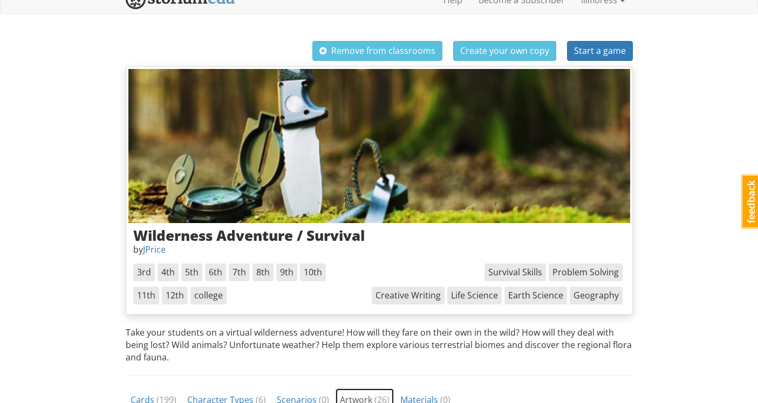
scroll to position [223, 0]
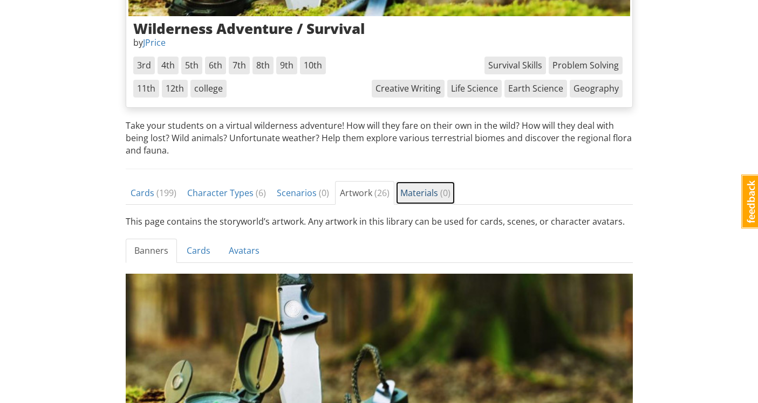
click at [412, 194] on span "Materials ( 0 )" at bounding box center [425, 193] width 50 height 12
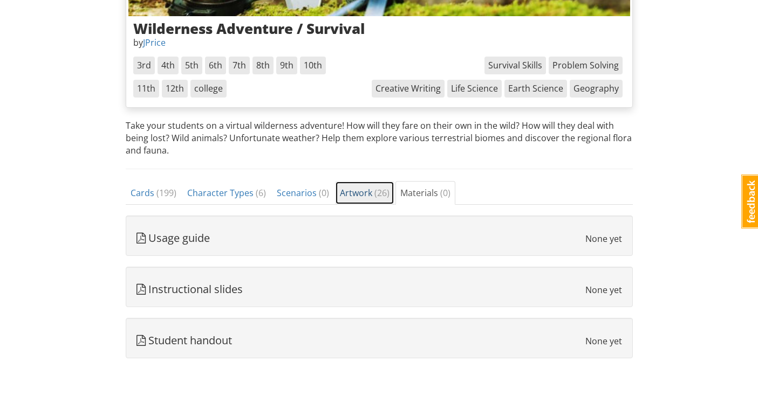
click at [363, 191] on span "Artwork ( 26 )" at bounding box center [365, 193] width 50 height 12
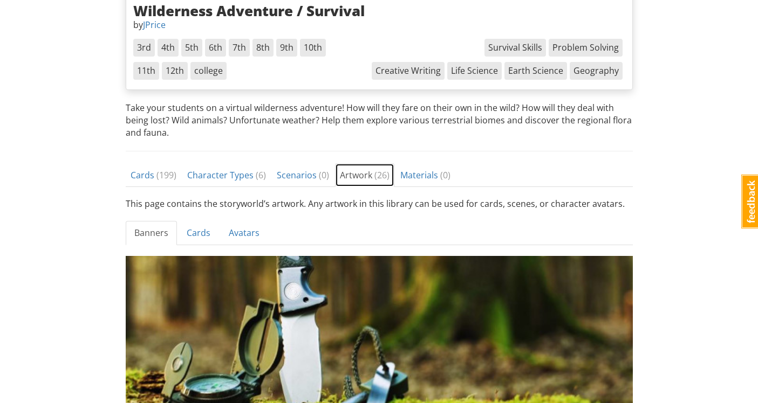
scroll to position [0, 0]
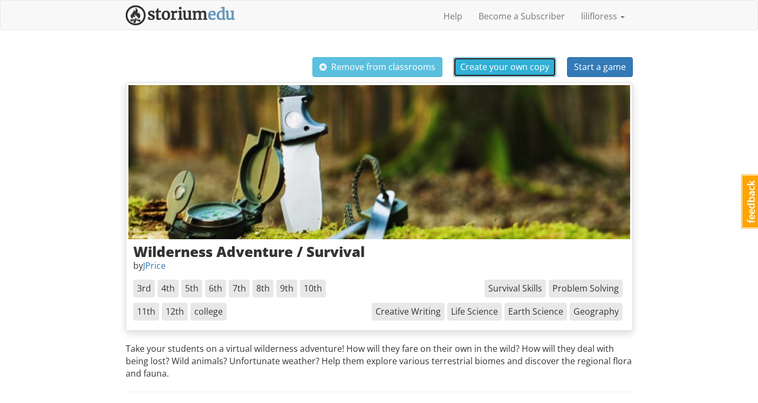
click at [507, 68] on span "Create your own copy" at bounding box center [504, 67] width 89 height 12
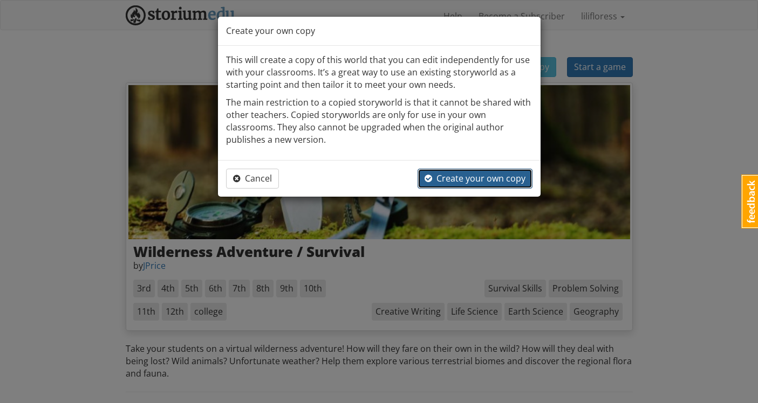
click at [458, 180] on span "Create your own copy" at bounding box center [474, 179] width 101 height 12
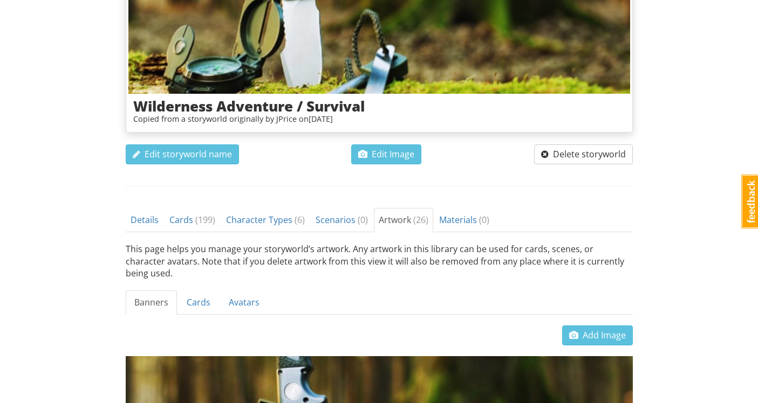
scroll to position [193, 0]
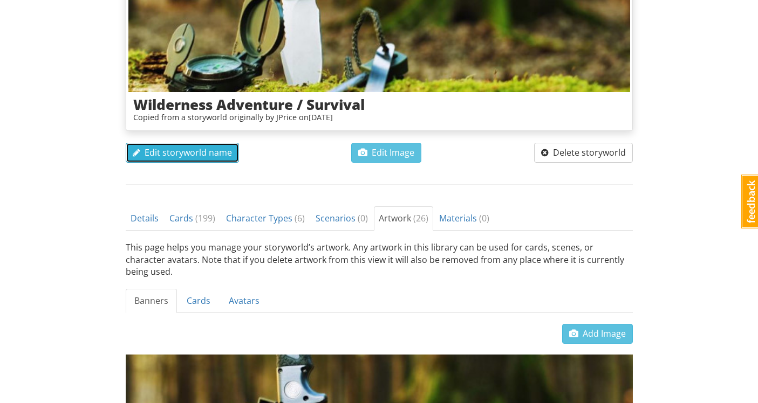
click at [184, 152] on span "Edit storyworld name" at bounding box center [182, 153] width 99 height 12
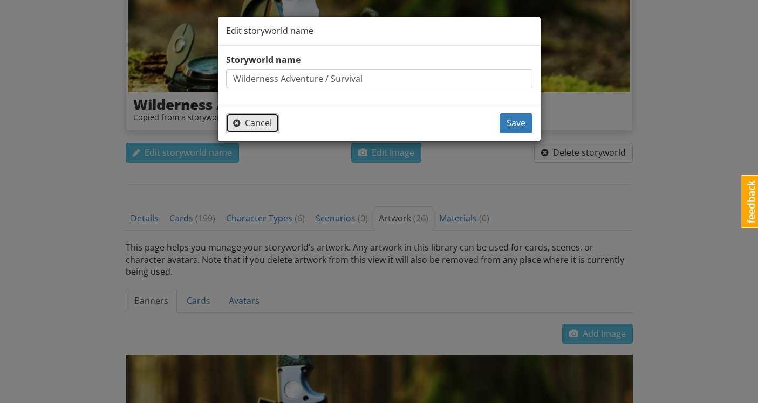
click at [253, 119] on span "Cancel" at bounding box center [252, 123] width 39 height 12
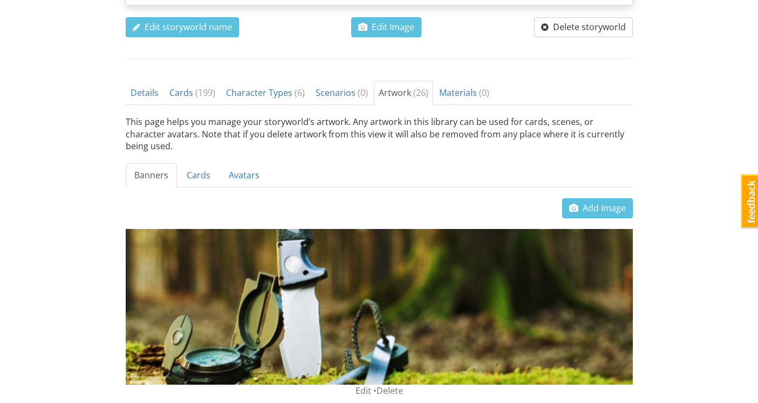
scroll to position [334, 0]
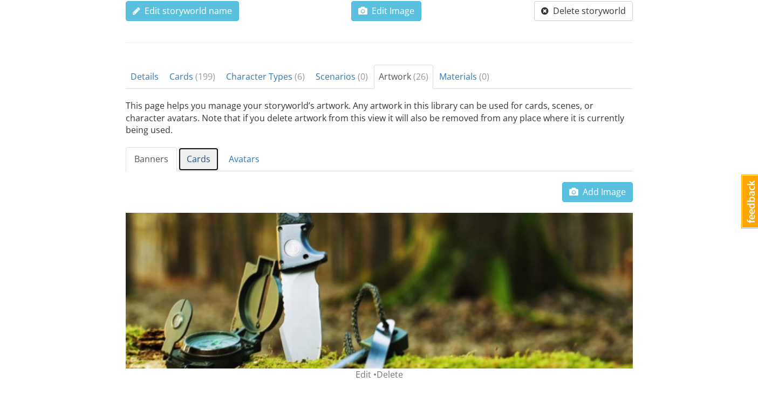
click at [198, 147] on link "Cards" at bounding box center [198, 159] width 41 height 24
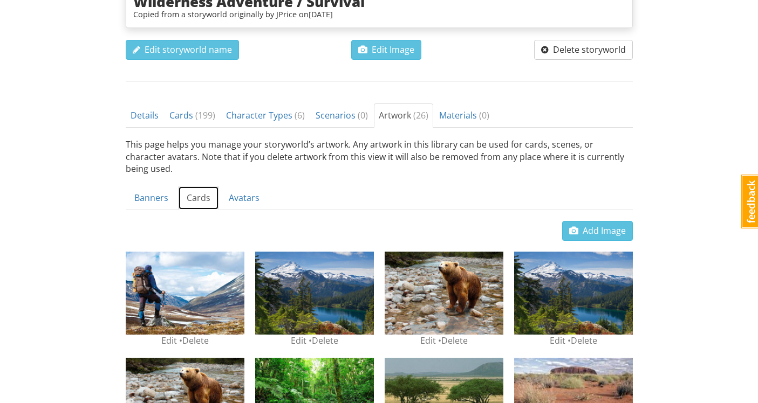
scroll to position [294, 0]
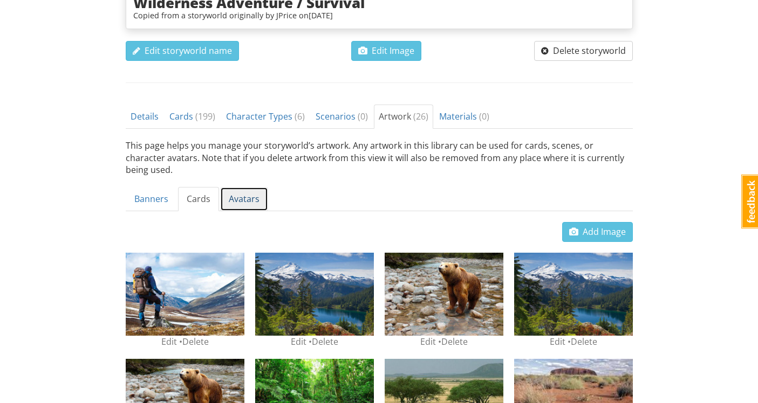
click at [246, 188] on link "Avatars" at bounding box center [244, 199] width 48 height 24
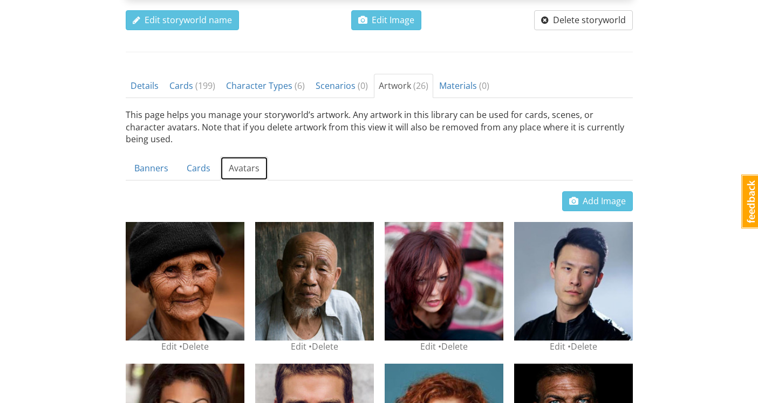
scroll to position [321, 0]
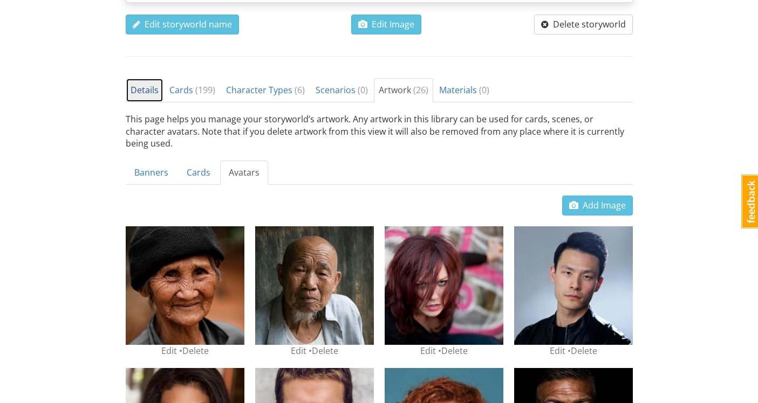
click at [142, 94] on span "Details" at bounding box center [145, 90] width 28 height 12
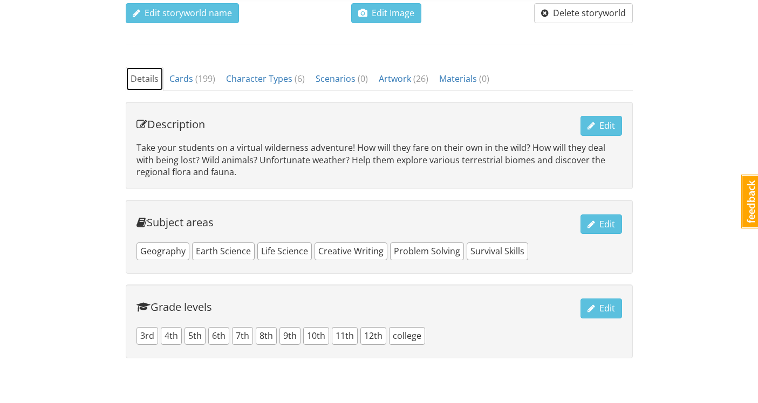
scroll to position [333, 0]
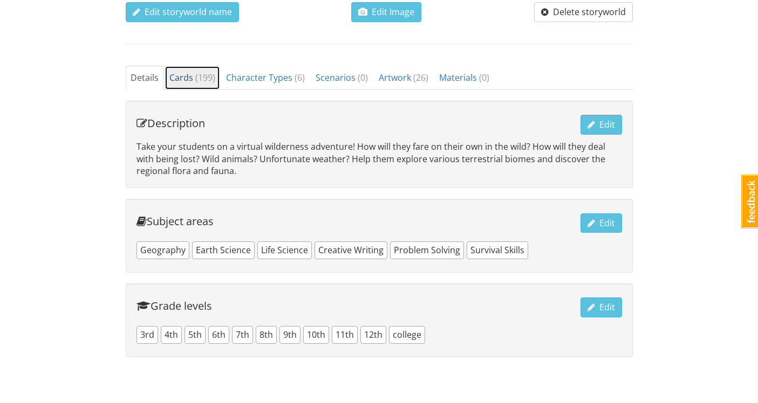
click at [183, 81] on span "Cards ( 199 )" at bounding box center [192, 78] width 46 height 12
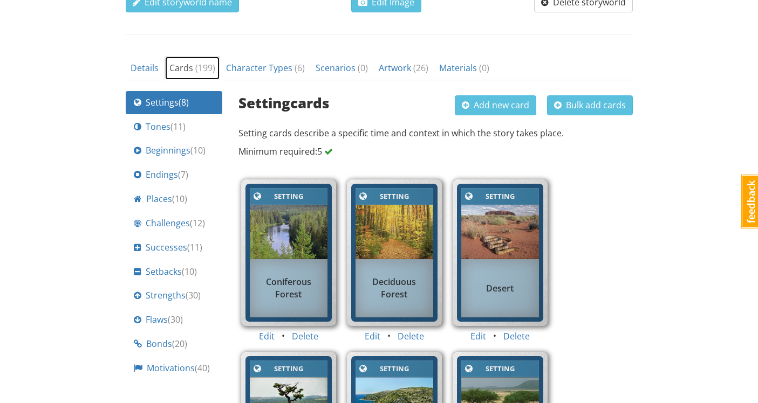
scroll to position [340, 0]
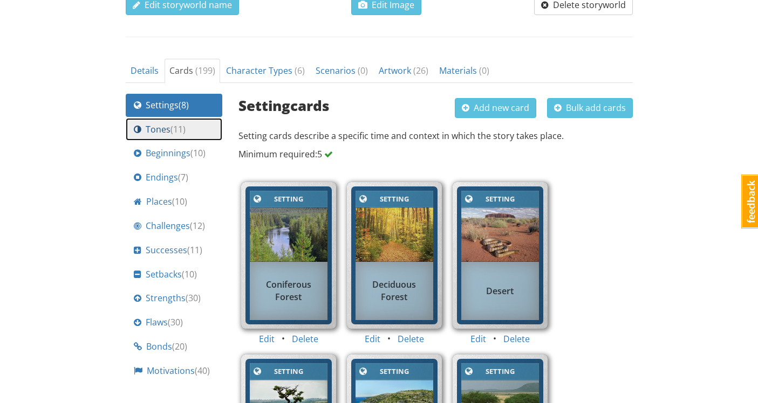
click at [170, 129] on span "( 11 )" at bounding box center [177, 130] width 15 height 12
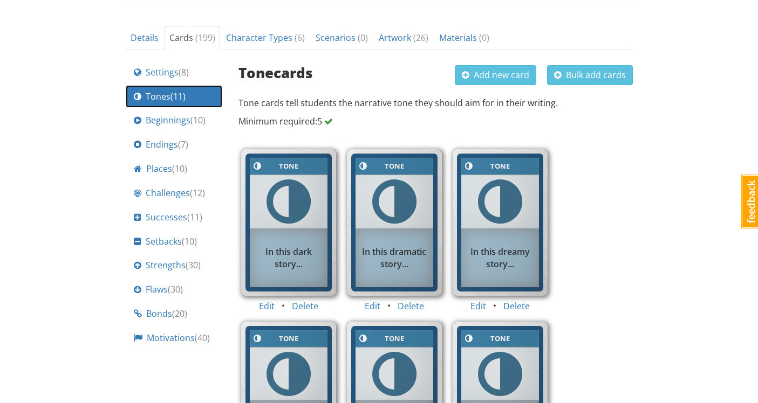
scroll to position [346, 0]
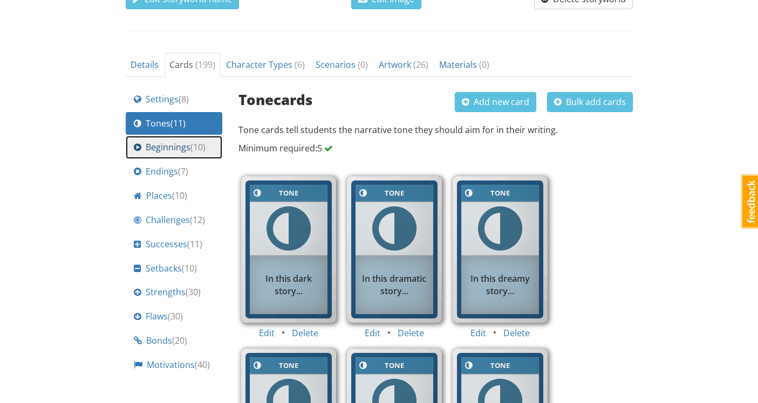
click at [188, 153] on span "Beginnings ( 10 )" at bounding box center [176, 147] width 60 height 12
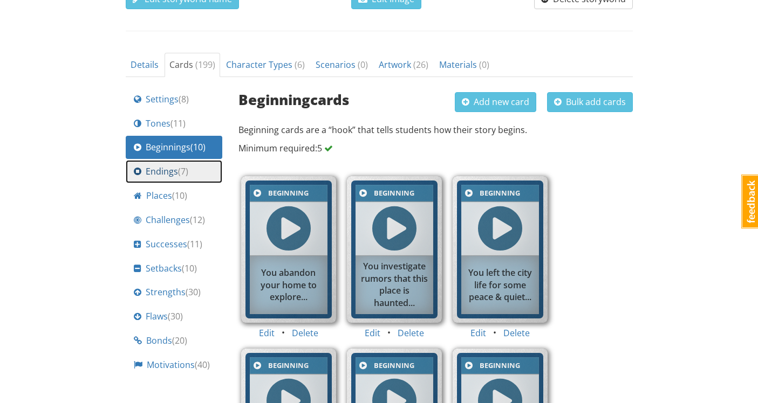
click at [188, 180] on link "Endings ( 7 )" at bounding box center [174, 171] width 97 height 23
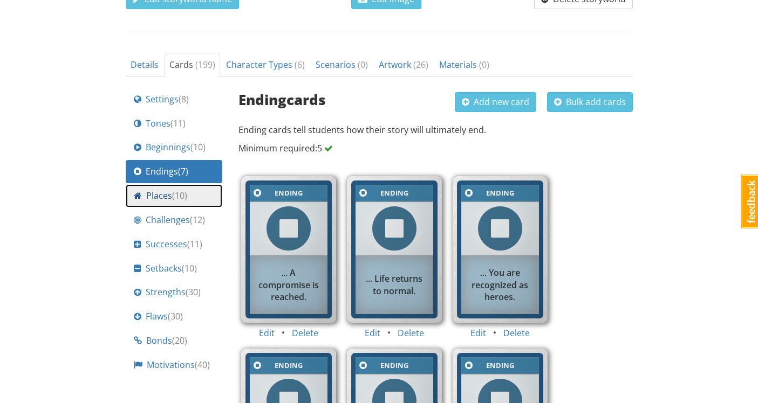
click at [149, 197] on span "Places ( 10 )" at bounding box center [166, 196] width 41 height 12
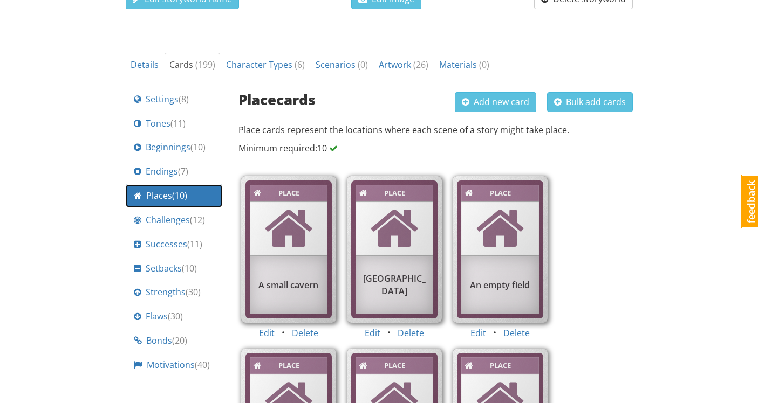
scroll to position [374, 0]
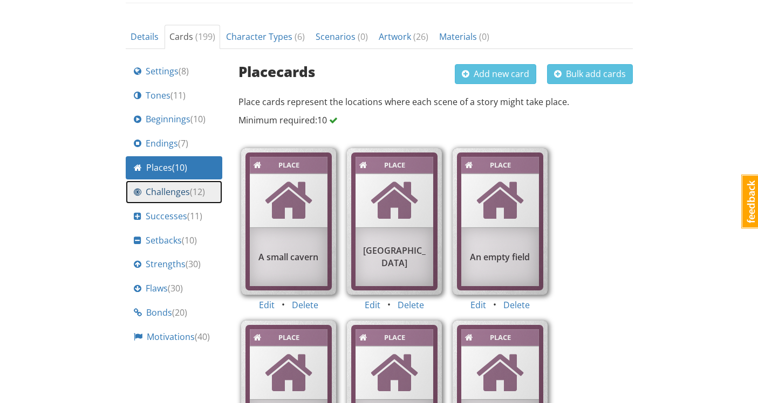
click at [175, 197] on span "Challenges ( 12 )" at bounding box center [175, 192] width 59 height 12
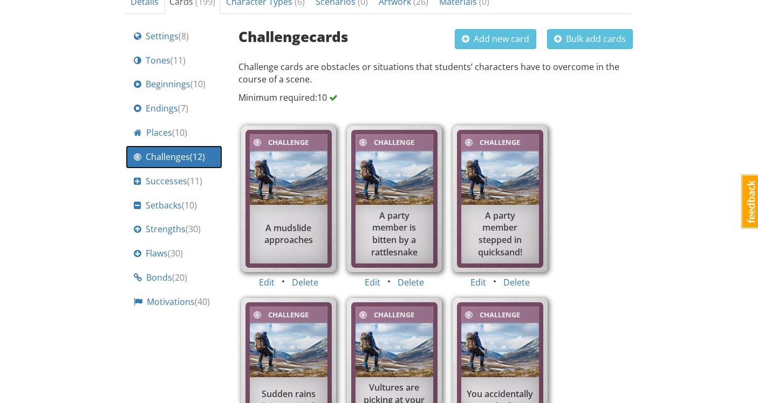
scroll to position [413, 0]
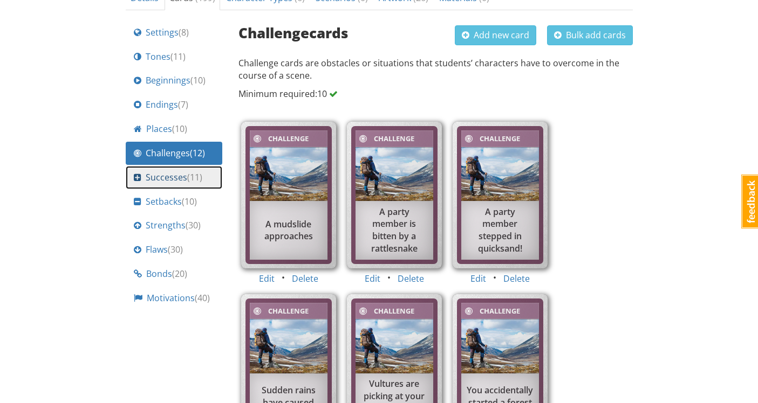
click at [188, 176] on span "( 11 )" at bounding box center [194, 177] width 15 height 12
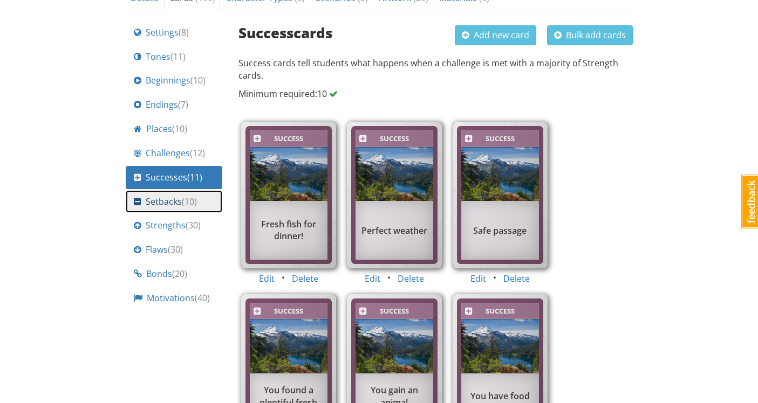
click at [194, 204] on span "( 10 )" at bounding box center [189, 202] width 15 height 12
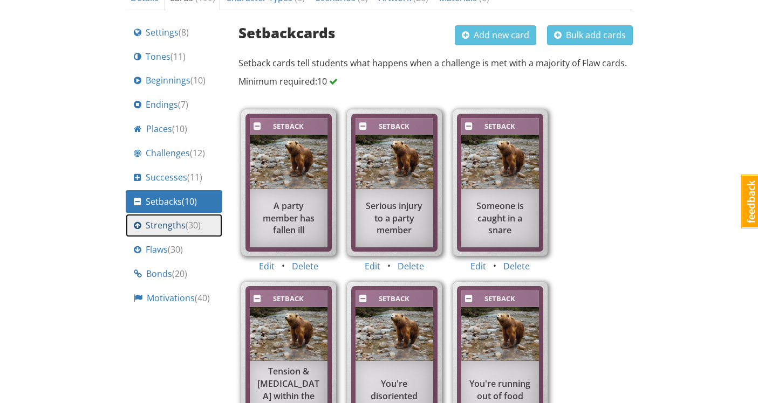
click at [193, 231] on span "( 30 )" at bounding box center [193, 225] width 15 height 12
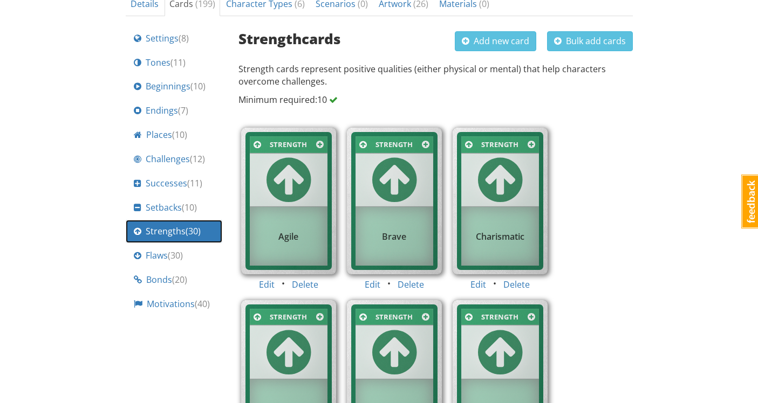
scroll to position [389, 0]
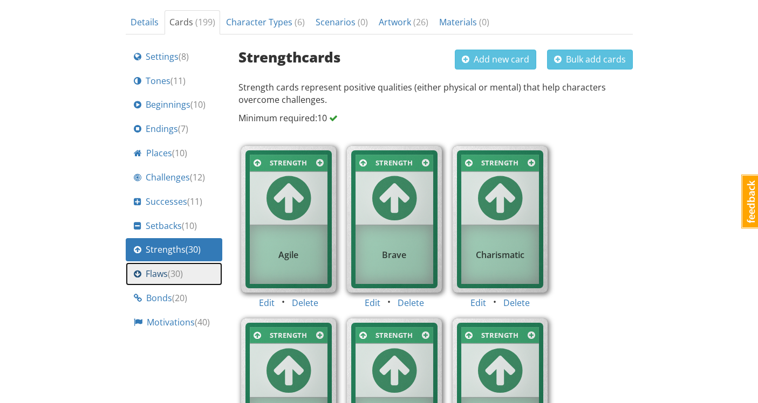
click at [186, 269] on div "Flaws ( 30 )" at bounding box center [174, 274] width 80 height 12
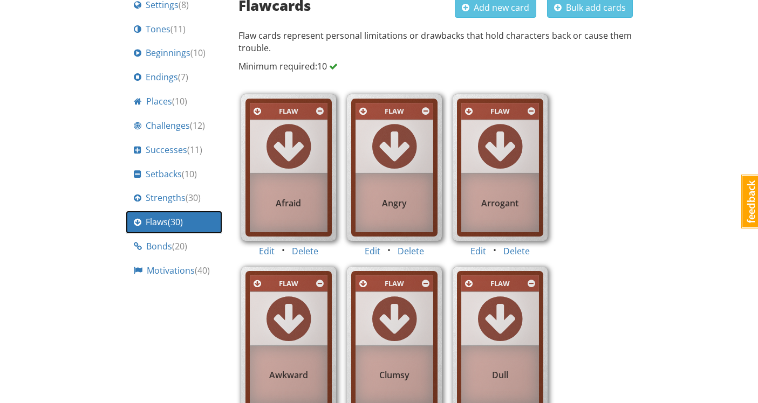
scroll to position [466, 0]
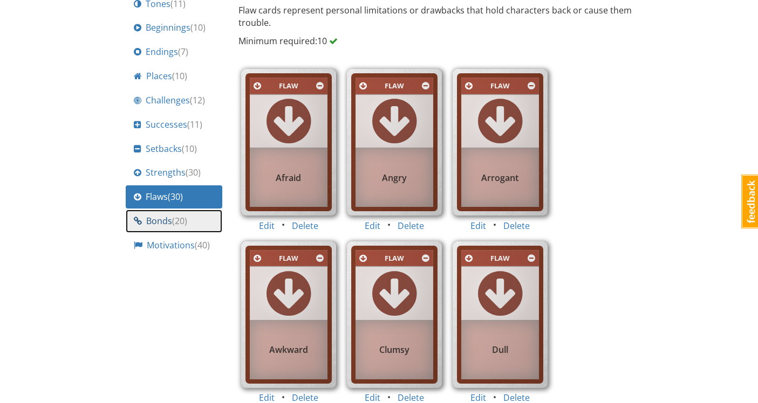
click at [182, 225] on span "( 20 )" at bounding box center [179, 221] width 15 height 12
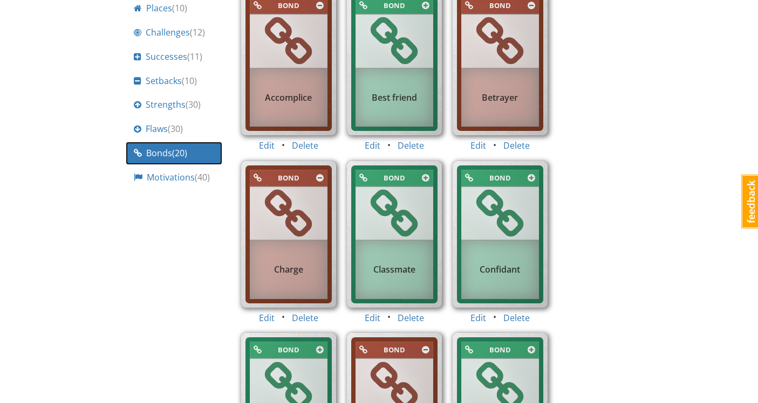
scroll to position [495, 0]
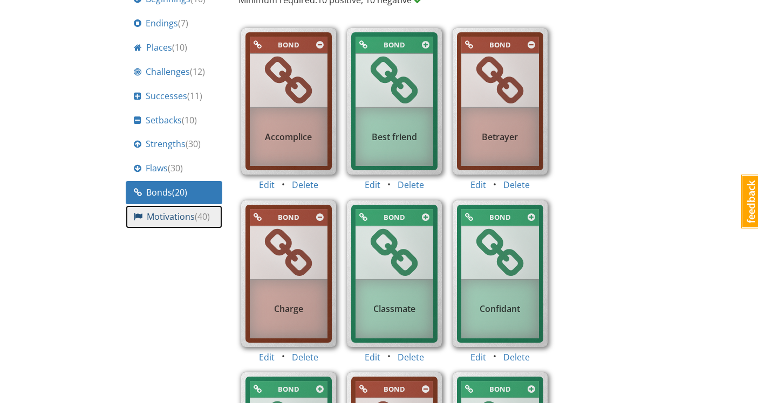
click at [177, 222] on span "Motivations ( 40 )" at bounding box center [178, 217] width 63 height 12
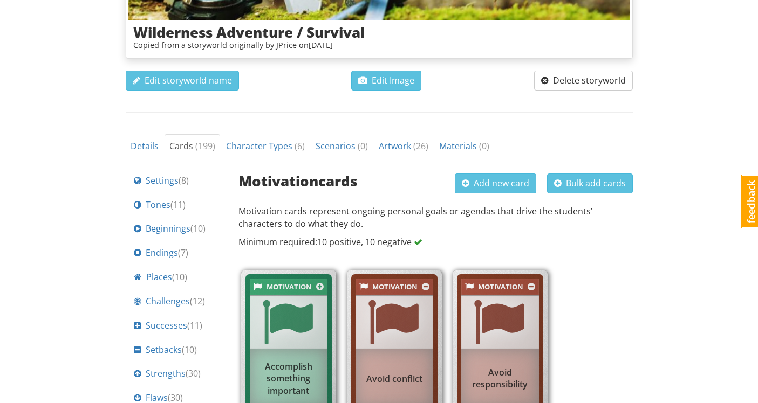
scroll to position [251, 0]
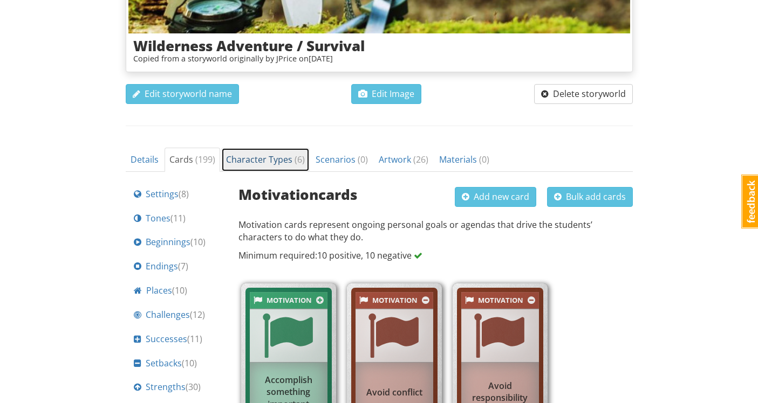
click at [275, 162] on span "Character Types ( 6 )" at bounding box center [265, 160] width 79 height 12
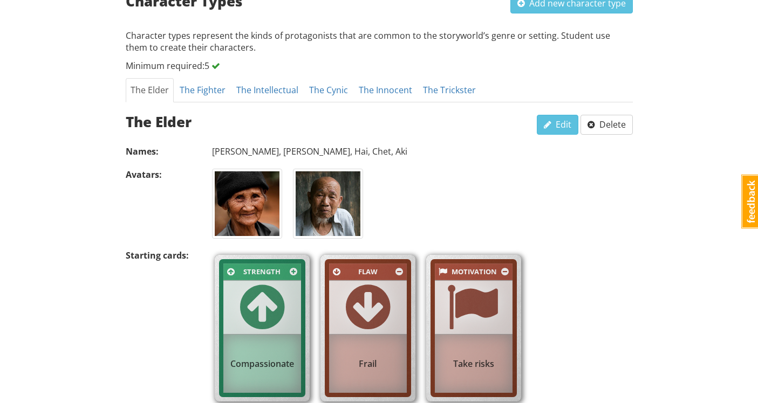
scroll to position [442, 0]
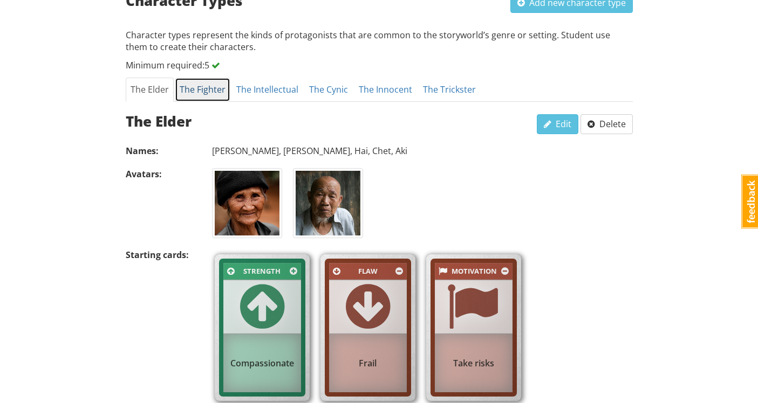
click at [196, 99] on link "The Fighter" at bounding box center [203, 90] width 56 height 24
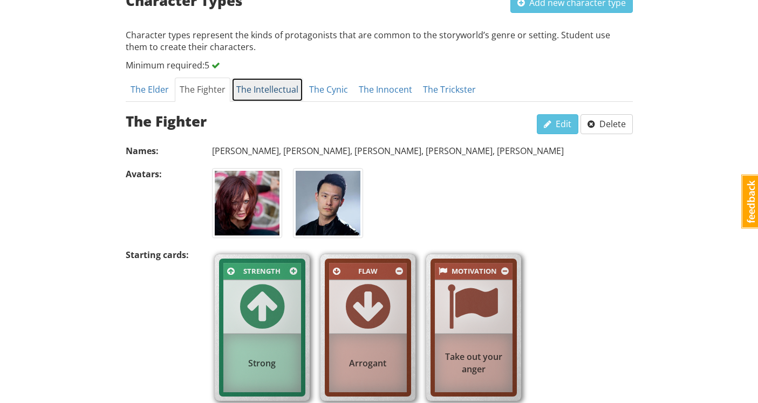
click at [270, 79] on link "The Intellectual" at bounding box center [267, 90] width 72 height 24
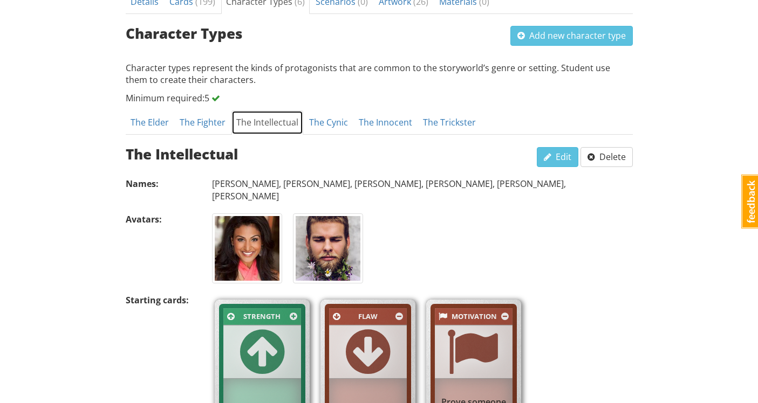
scroll to position [408, 0]
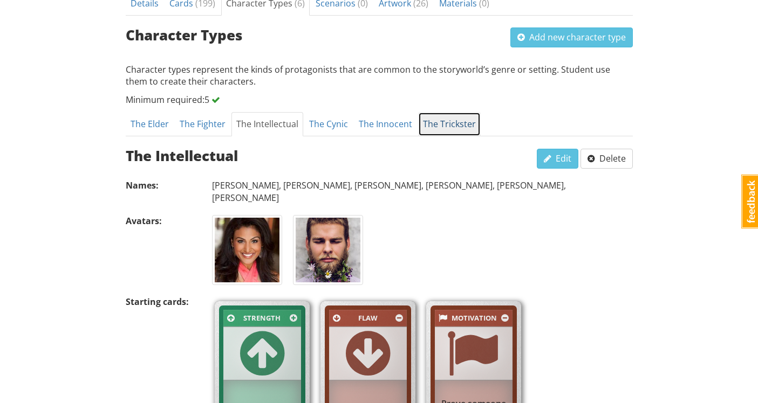
click at [436, 127] on link "The Trickster" at bounding box center [449, 124] width 63 height 24
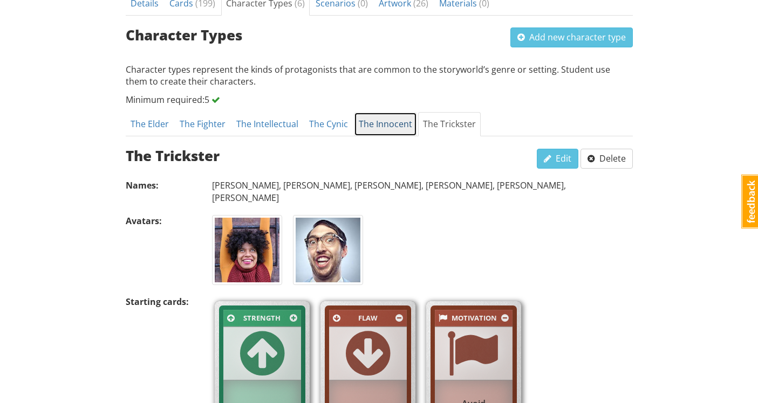
click at [397, 122] on link "The Innocent" at bounding box center [385, 124] width 63 height 24
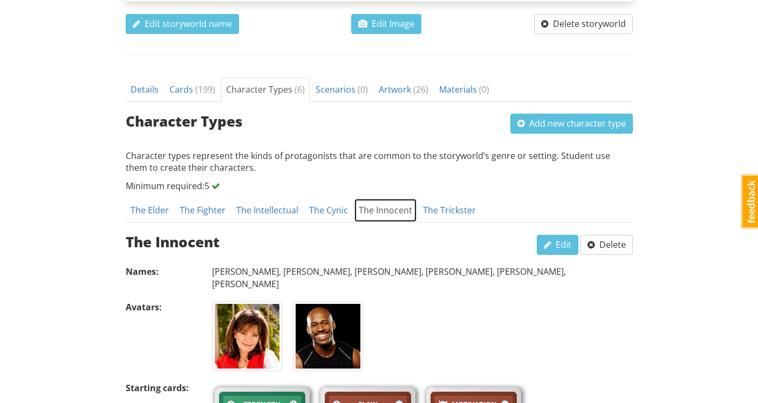
scroll to position [317, 0]
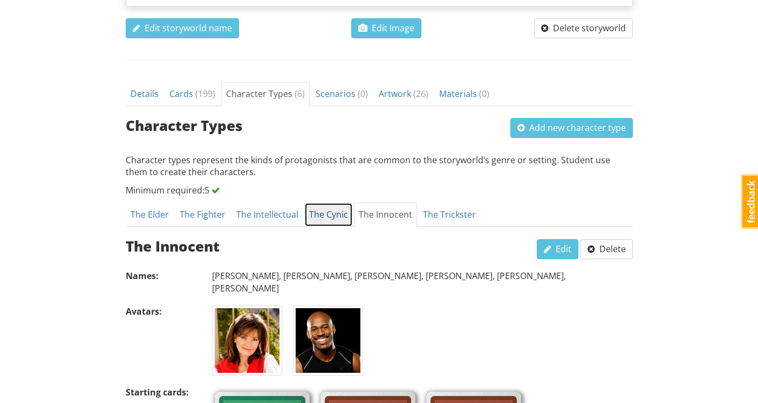
click at [319, 223] on link "The Cynic" at bounding box center [328, 215] width 49 height 24
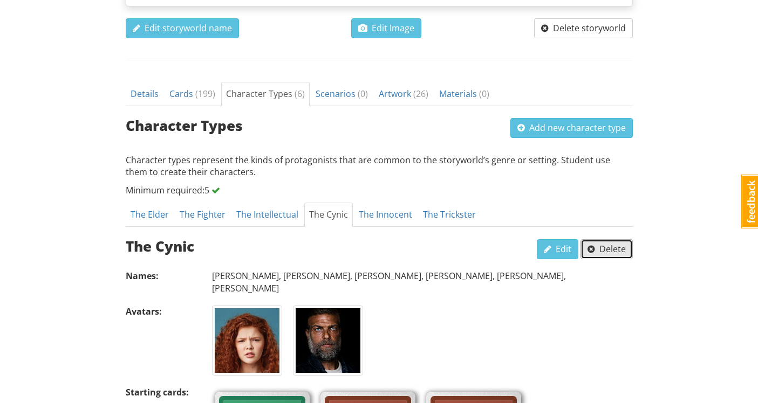
click at [615, 248] on span "Delete" at bounding box center [606, 249] width 38 height 12
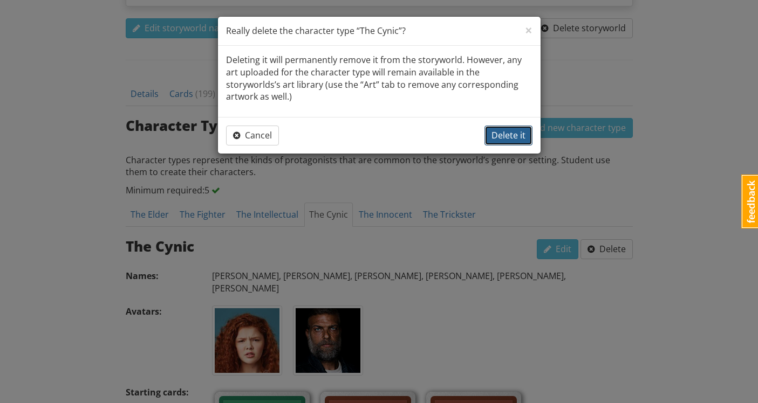
click at [508, 129] on span "Delete it" at bounding box center [508, 135] width 34 height 12
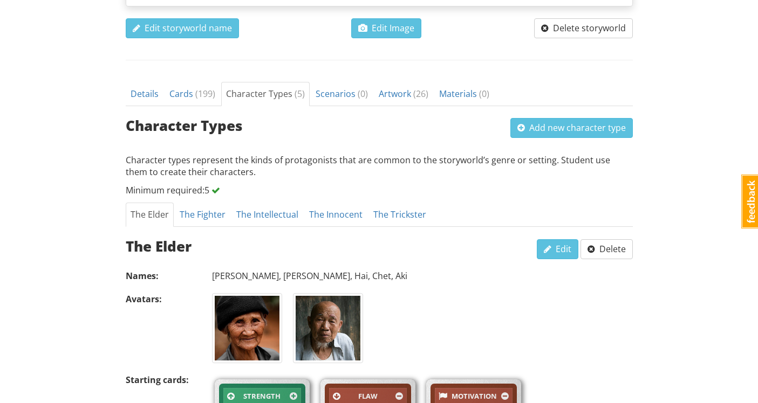
scroll to position [321, 0]
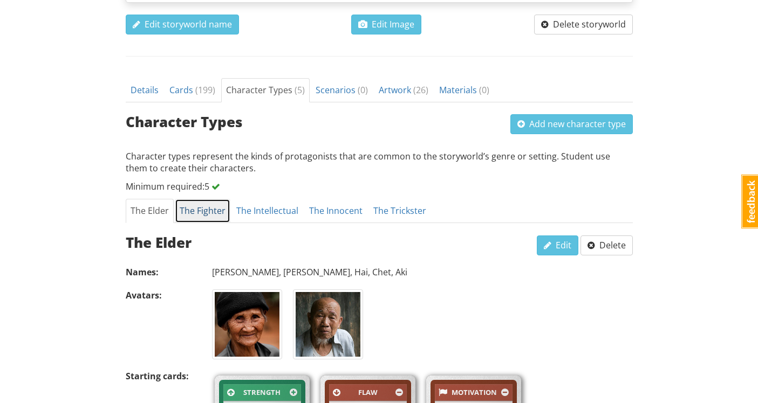
click at [199, 211] on link "The Fighter" at bounding box center [203, 211] width 56 height 24
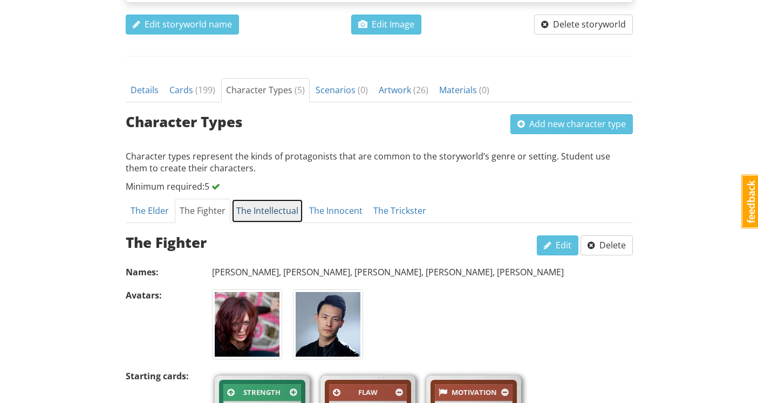
click at [258, 209] on link "The Intellectual" at bounding box center [267, 211] width 72 height 24
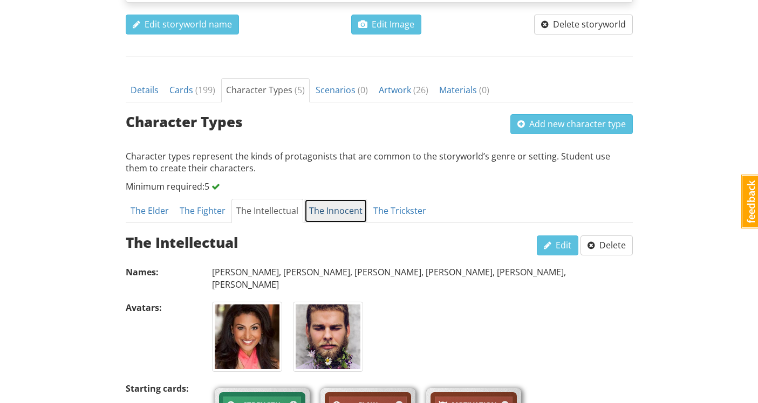
click at [315, 212] on link "The Innocent" at bounding box center [335, 211] width 63 height 24
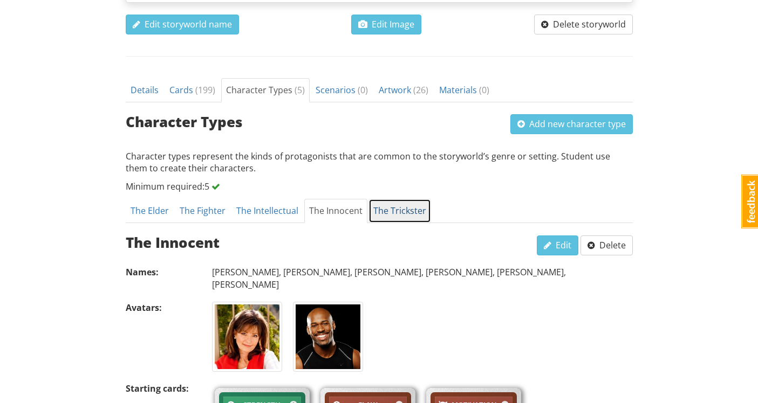
click at [385, 220] on link "The Trickster" at bounding box center [399, 211] width 63 height 24
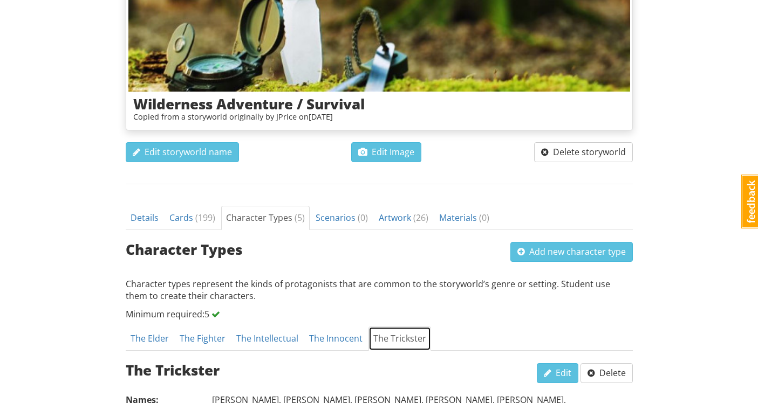
scroll to position [189, 0]
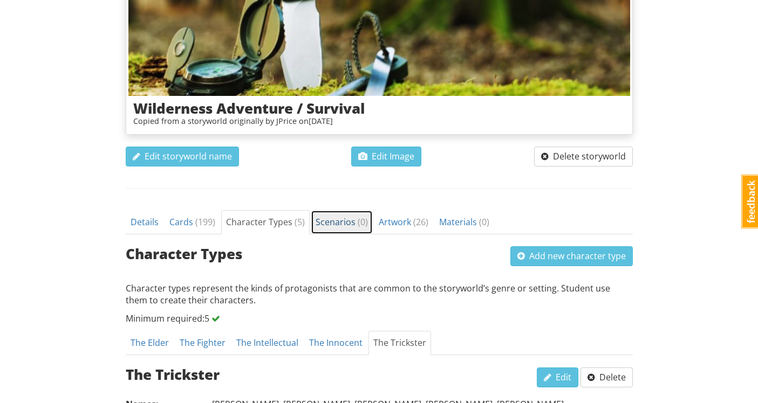
click at [343, 224] on span "Scenarios ( 0 )" at bounding box center [341, 222] width 52 height 12
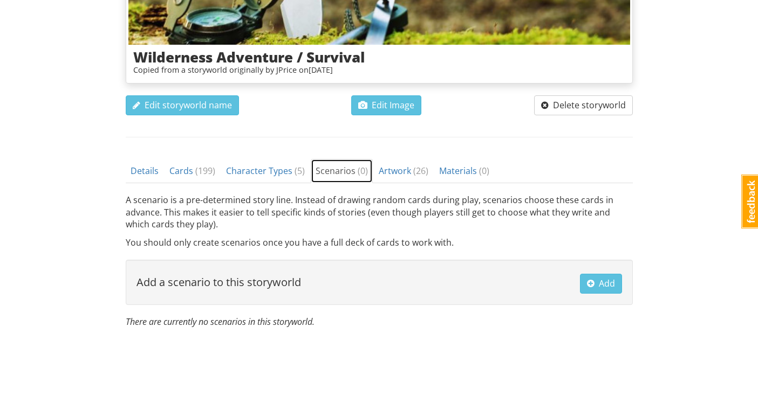
scroll to position [241, 0]
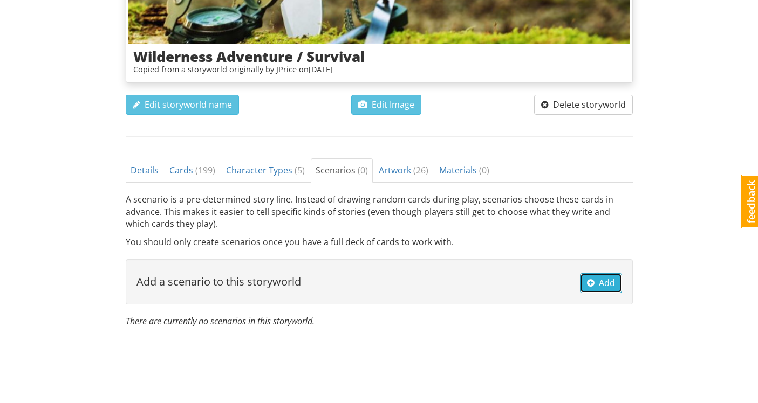
click at [591, 280] on span "button" at bounding box center [591, 283] width 8 height 9
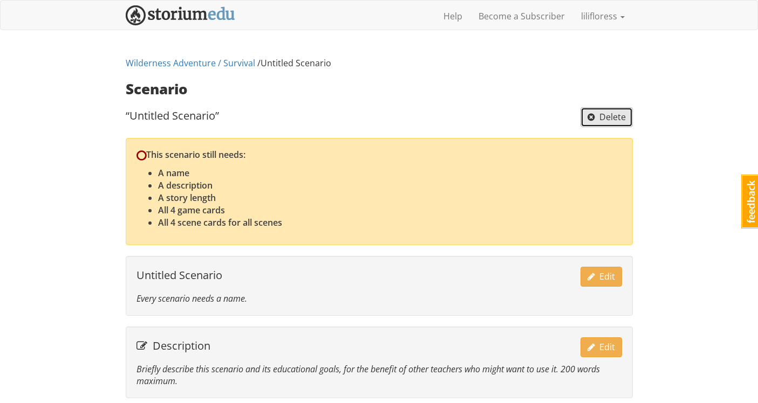
click at [619, 121] on span "Delete" at bounding box center [606, 117] width 38 height 12
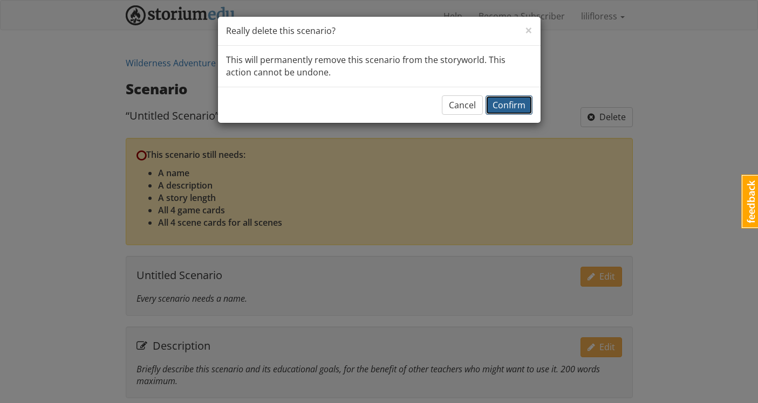
click at [493, 105] on span "Confirm" at bounding box center [508, 105] width 33 height 12
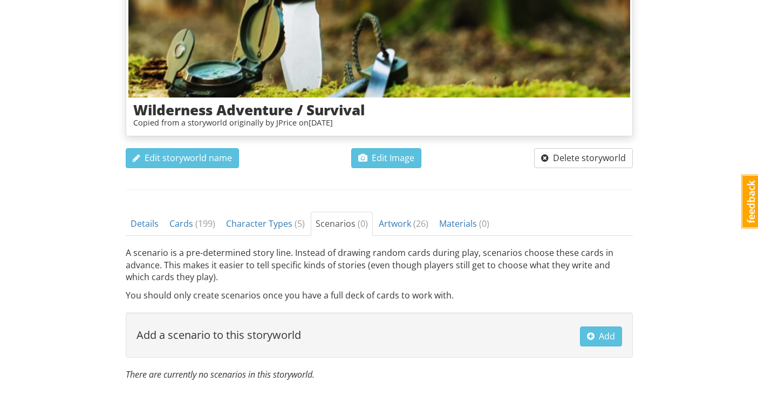
scroll to position [198, 0]
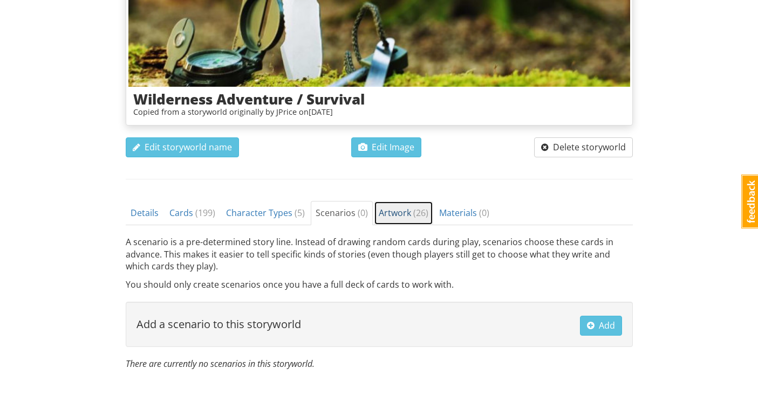
click at [382, 223] on link "Artwork ( 26 )" at bounding box center [403, 213] width 59 height 24
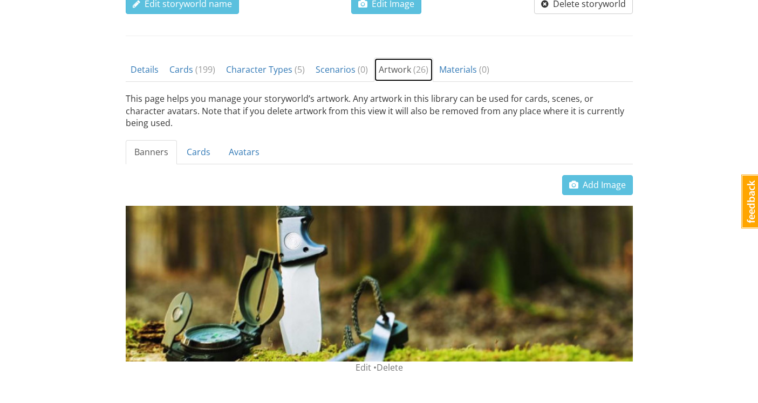
scroll to position [368, 0]
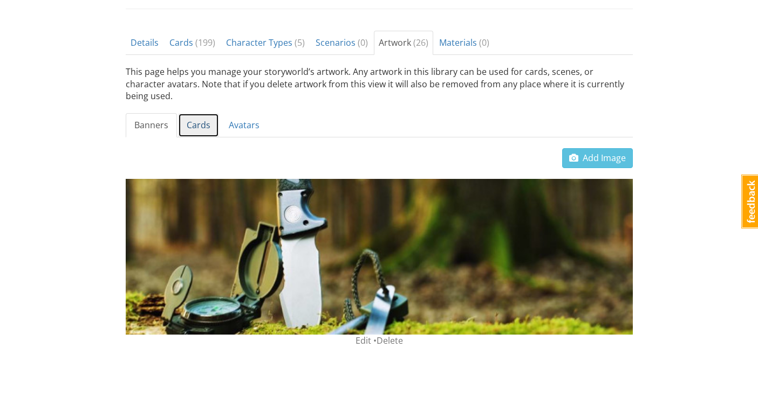
click at [194, 113] on link "Cards" at bounding box center [198, 125] width 41 height 24
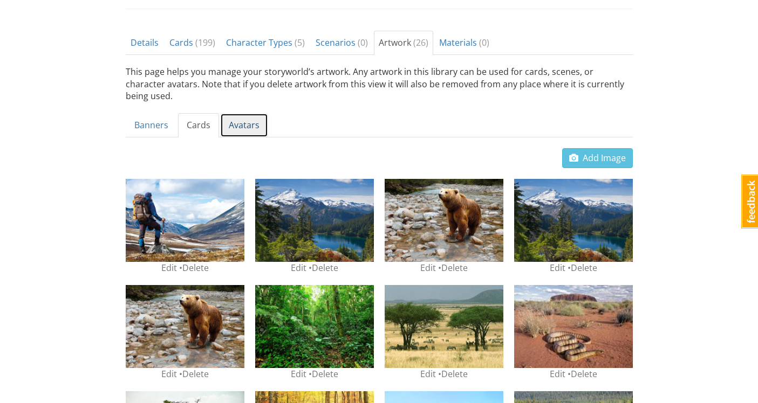
click at [239, 114] on link "Avatars" at bounding box center [244, 125] width 48 height 24
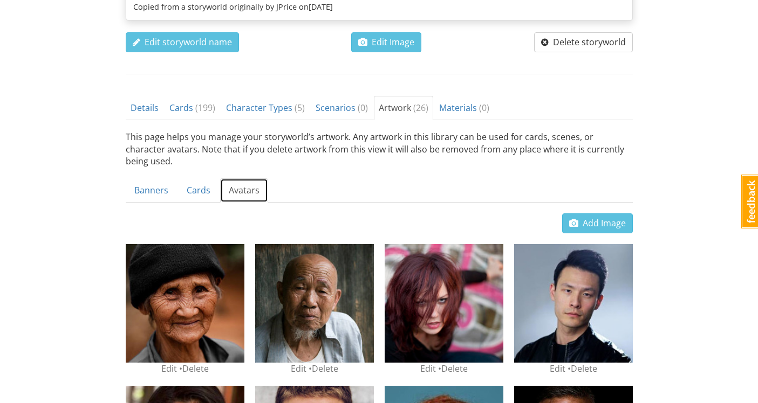
scroll to position [292, 0]
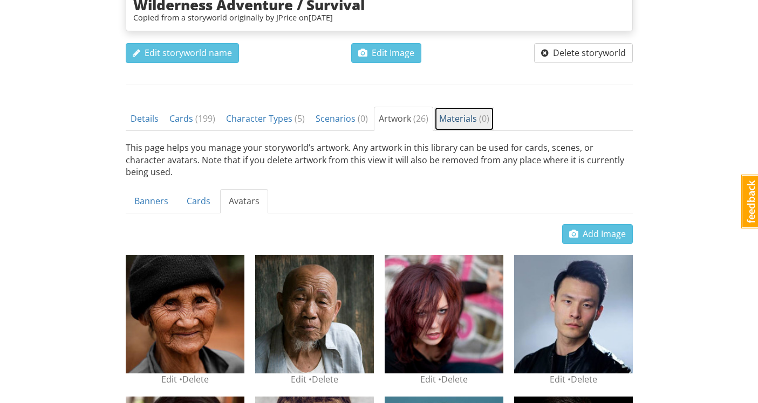
click at [452, 118] on span "Materials ( 0 )" at bounding box center [464, 119] width 50 height 12
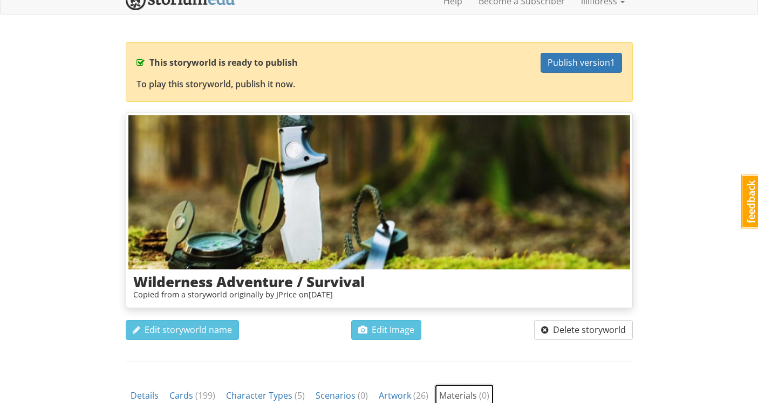
scroll to position [0, 0]
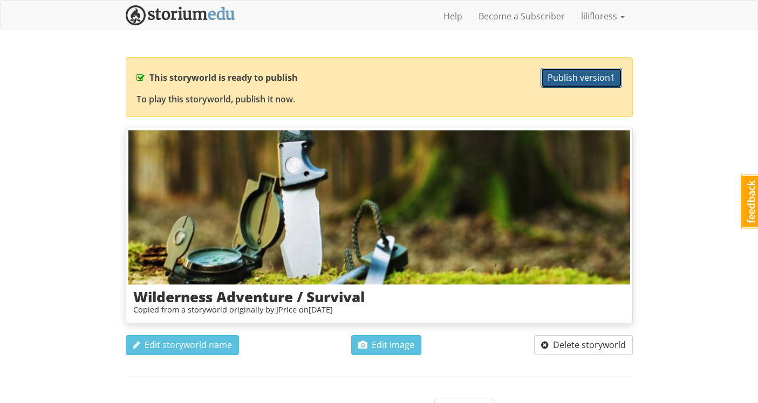
click at [582, 81] on span "Publish version 1" at bounding box center [580, 78] width 67 height 12
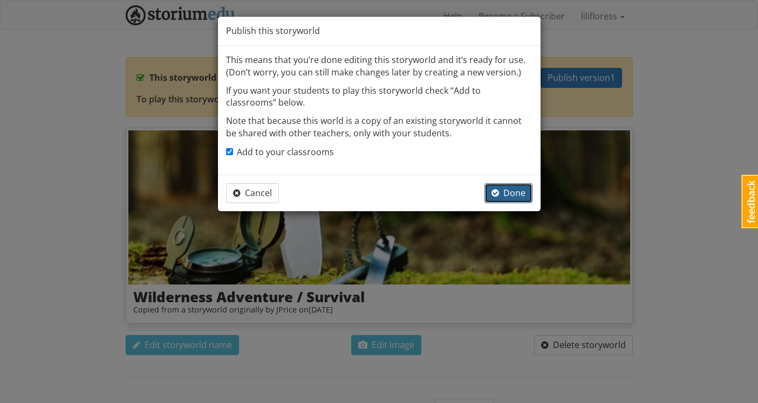
click at [515, 191] on span "Done" at bounding box center [508, 193] width 34 height 12
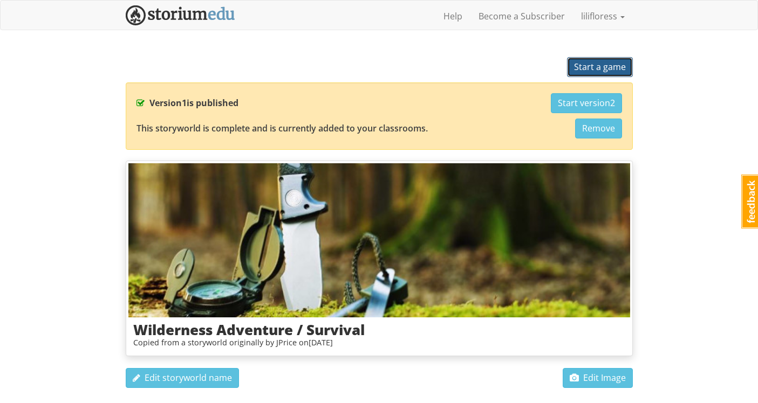
click at [608, 68] on span "Start a game" at bounding box center [600, 67] width 52 height 12
select select "q28ky9"
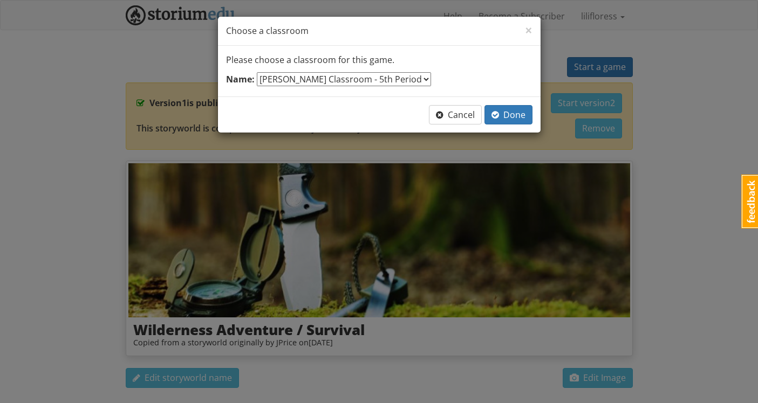
click at [368, 83] on select "--- select one --- [PERSON_NAME] Classroom - 5th Period" at bounding box center [344, 79] width 174 height 14
click at [471, 120] on button "Cancel" at bounding box center [455, 115] width 53 height 20
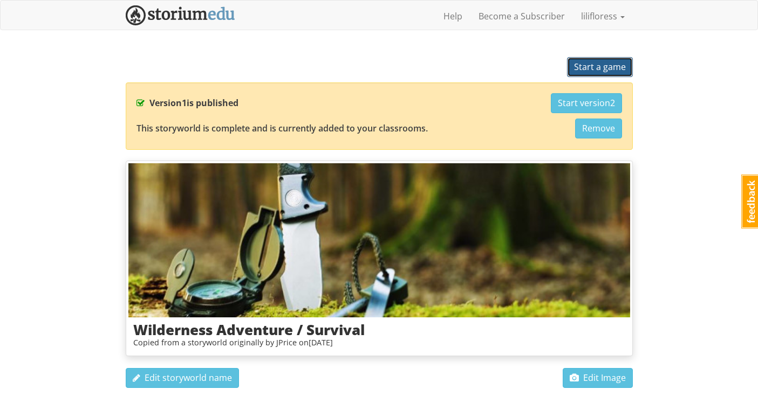
click at [608, 60] on button "Start a game" at bounding box center [600, 67] width 66 height 20
select select "q28ky9"
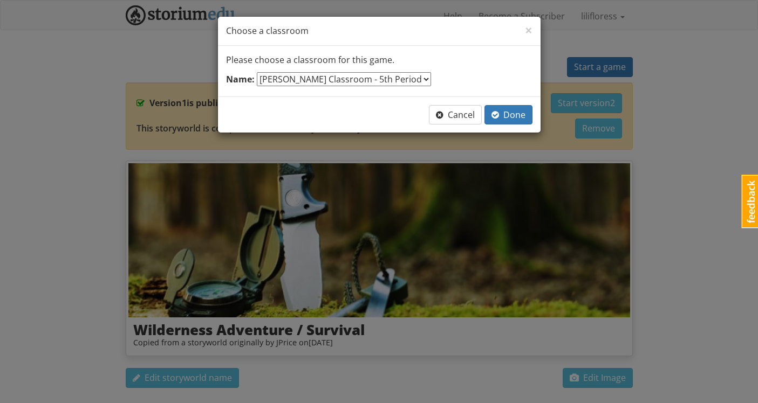
click at [398, 77] on select "--- select one --- [PERSON_NAME] Classroom - 5th Period" at bounding box center [344, 79] width 174 height 14
click at [451, 76] on div "Name: --- select one --- [PERSON_NAME] Classroom - 5th Period" at bounding box center [379, 80] width 306 height 16
click at [403, 77] on select "--- select one --- [PERSON_NAME] Classroom - 5th Period" at bounding box center [344, 79] width 174 height 14
click at [504, 116] on span "Done" at bounding box center [508, 115] width 34 height 12
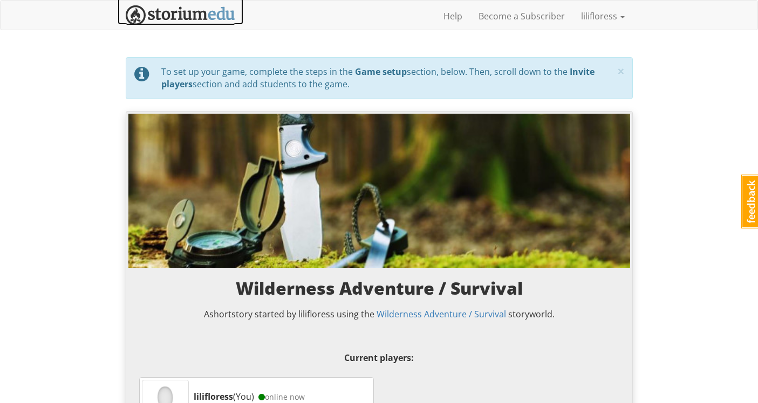
click at [130, 16] on img at bounding box center [180, 15] width 109 height 20
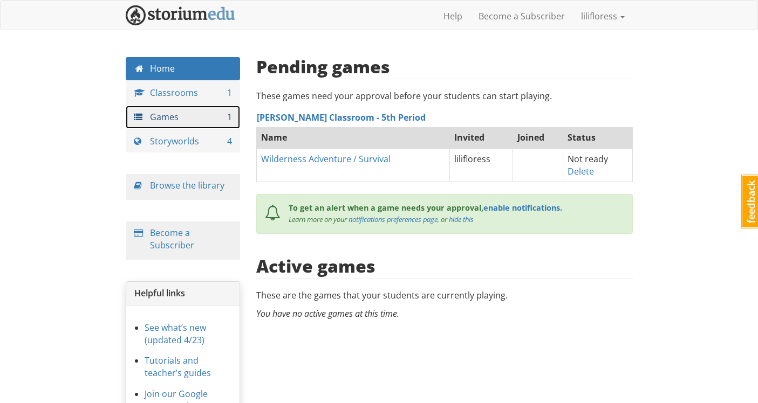
click at [179, 112] on link "Games 1" at bounding box center [183, 117] width 115 height 23
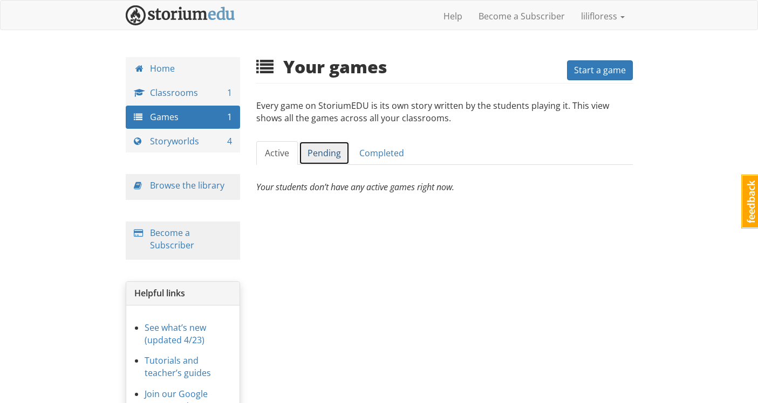
click at [314, 160] on link "Pending" at bounding box center [324, 153] width 51 height 24
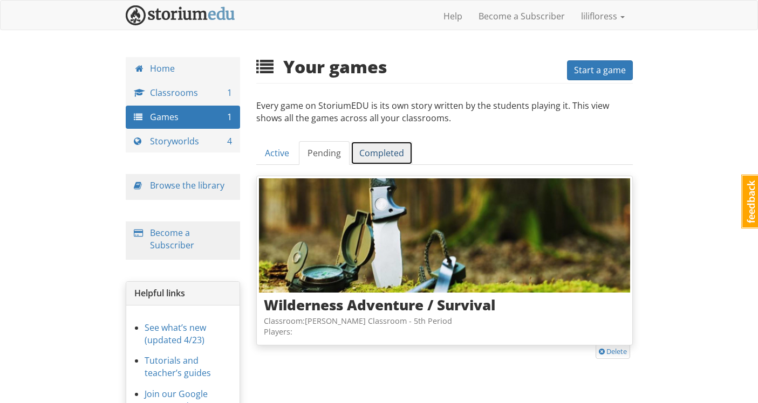
click at [381, 160] on link "Completed" at bounding box center [382, 153] width 62 height 24
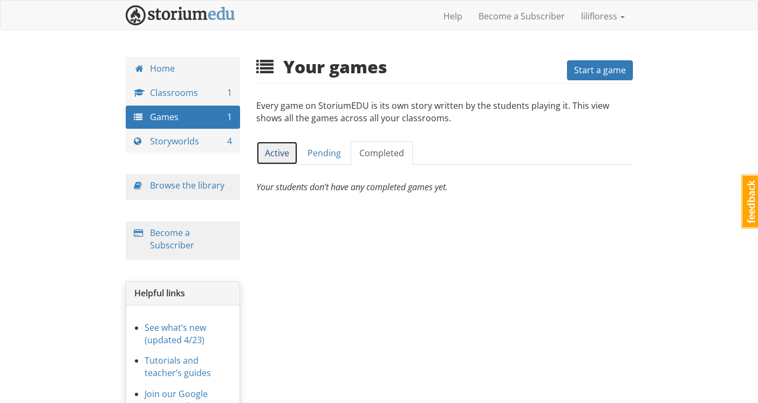
click at [267, 152] on link "Active" at bounding box center [277, 153] width 42 height 24
click at [372, 157] on link "Completed" at bounding box center [382, 153] width 62 height 24
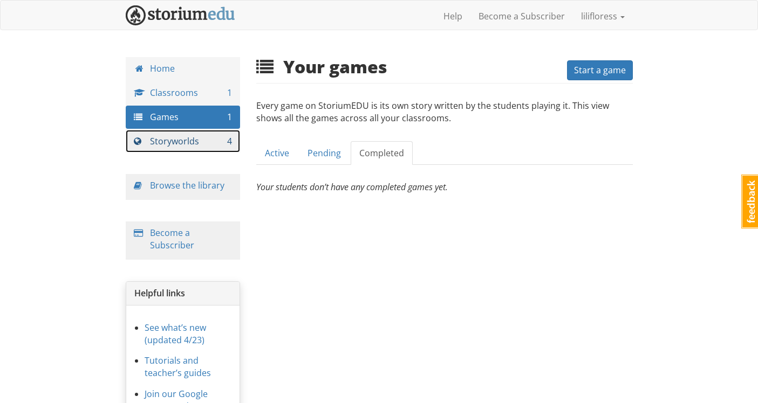
click at [195, 138] on link "Storyworlds 4" at bounding box center [183, 141] width 115 height 23
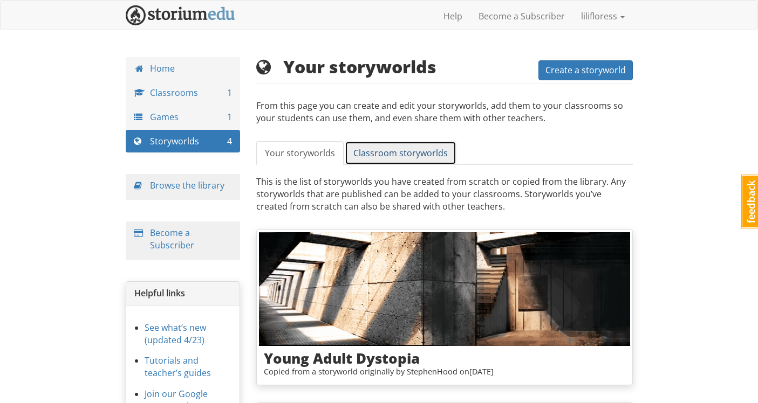
click at [424, 157] on span "Classroom storyworlds" at bounding box center [400, 153] width 94 height 12
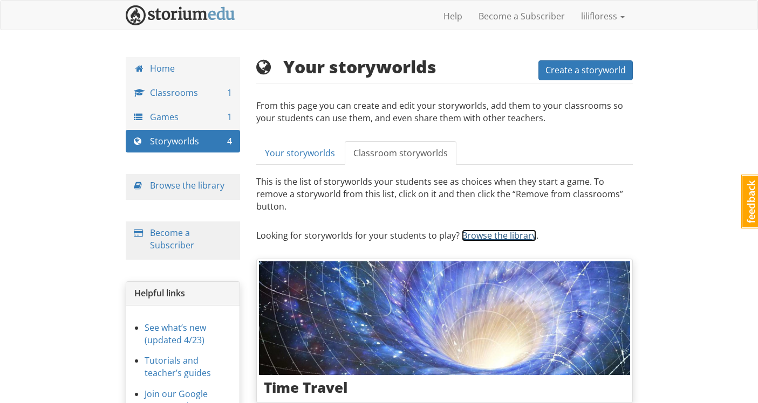
click at [485, 230] on link "Browse the library" at bounding box center [499, 236] width 74 height 12
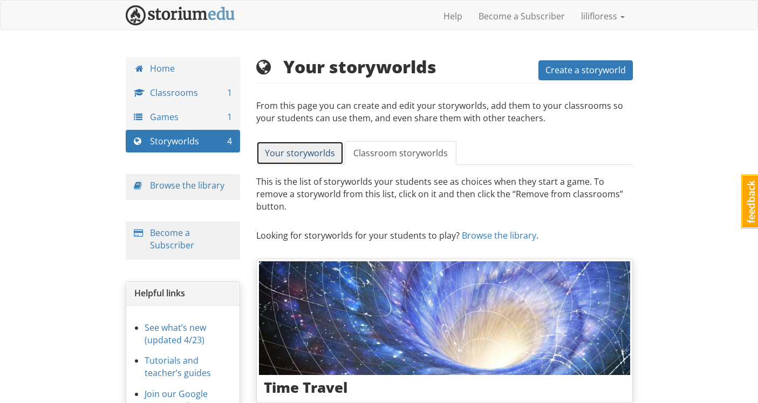
click at [287, 150] on span "Your storyworlds" at bounding box center [300, 153] width 70 height 12
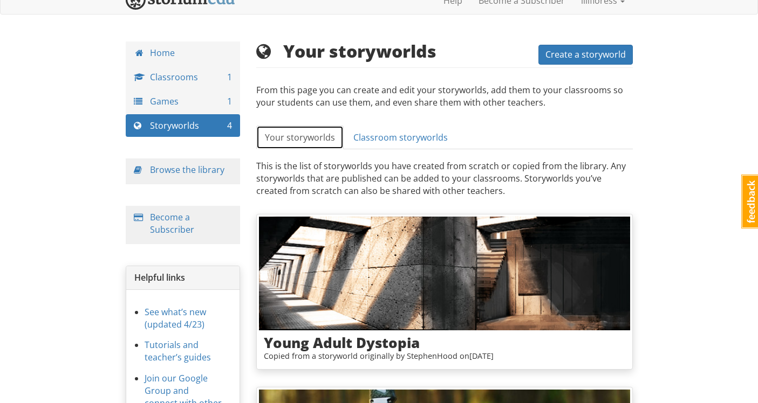
scroll to position [17, 0]
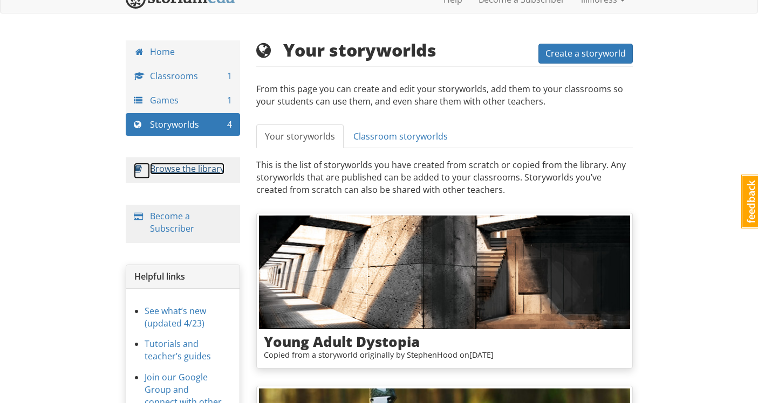
click at [172, 172] on link "Browse the library" at bounding box center [187, 169] width 74 height 12
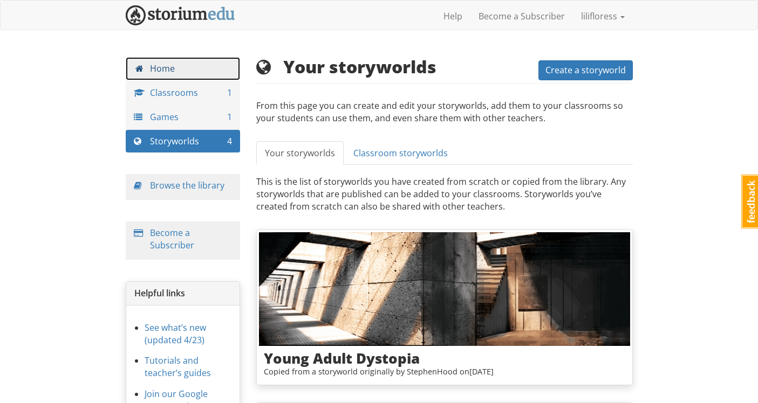
click at [180, 71] on link "Home" at bounding box center [183, 68] width 115 height 23
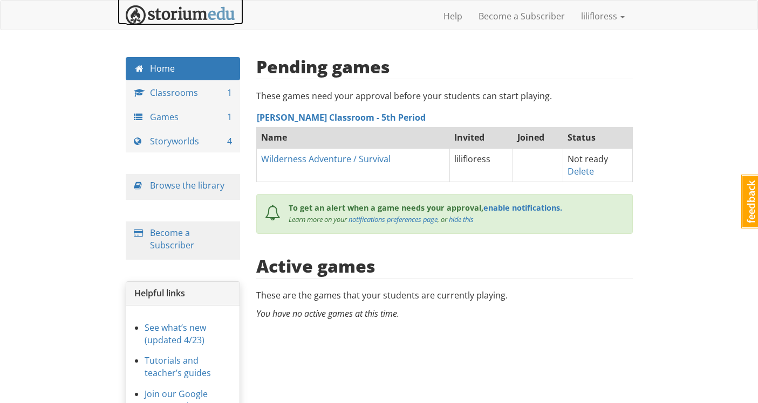
click at [167, 20] on img at bounding box center [180, 15] width 109 height 20
click at [182, 65] on link "Home" at bounding box center [183, 68] width 115 height 23
click at [457, 23] on link "Help" at bounding box center [452, 16] width 35 height 27
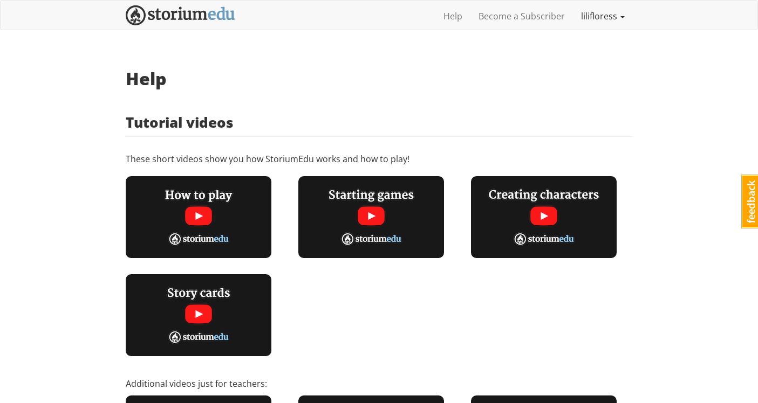
click at [590, 22] on link "lilifloress" at bounding box center [603, 16] width 60 height 27
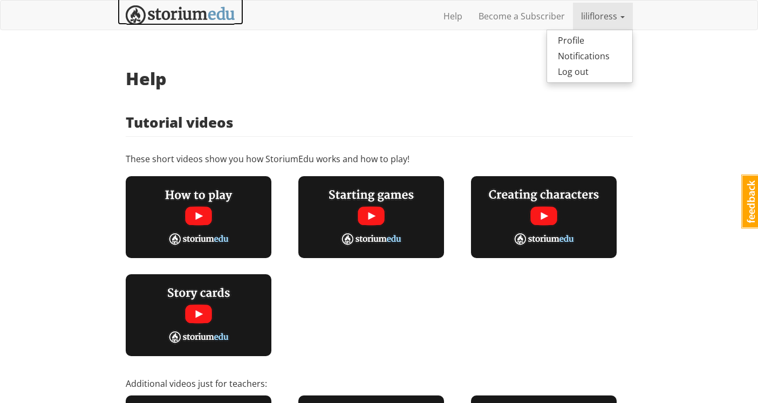
click at [196, 23] on img at bounding box center [180, 15] width 109 height 20
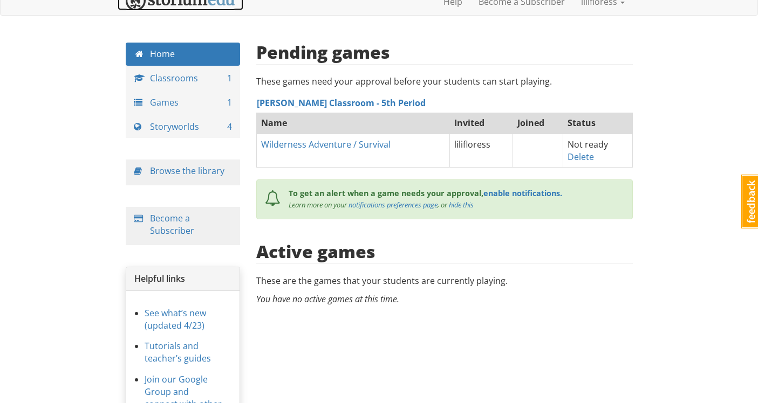
scroll to position [17, 0]
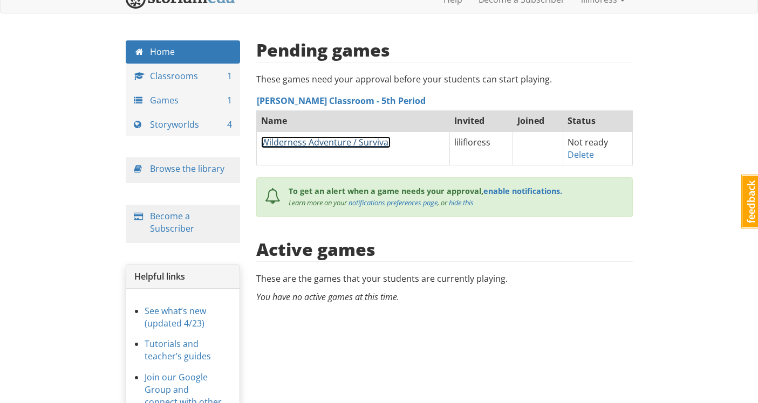
click at [333, 140] on link "Wilderness Adventure / Survival" at bounding box center [325, 142] width 129 height 12
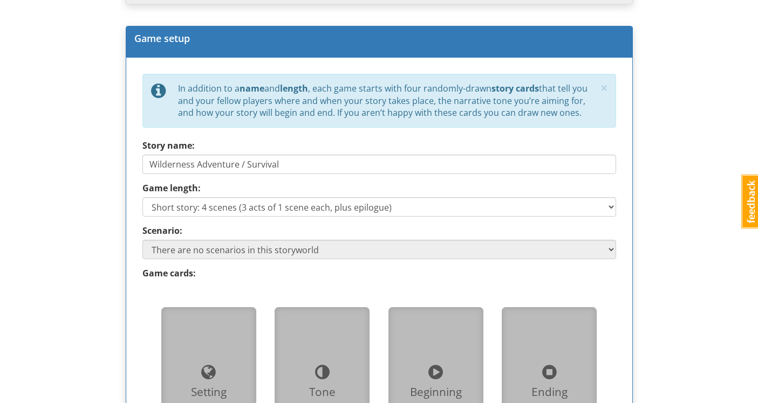
scroll to position [453, 0]
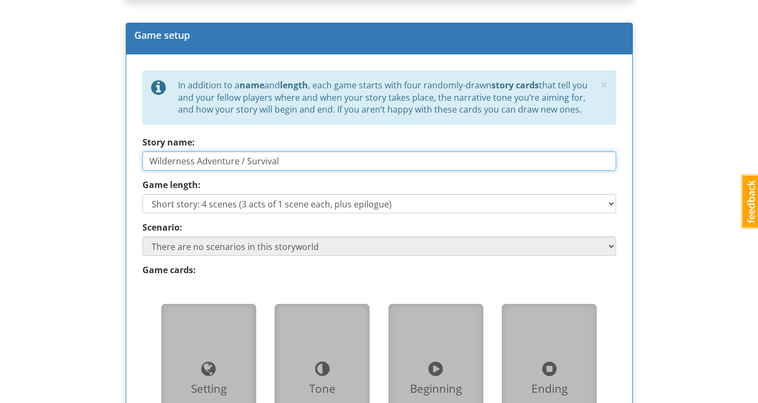
click at [228, 157] on input "Wilderness Adventure / Survival" at bounding box center [379, 161] width 474 height 19
click at [290, 159] on input "Wilderness Adventure / Survival" at bounding box center [379, 161] width 474 height 19
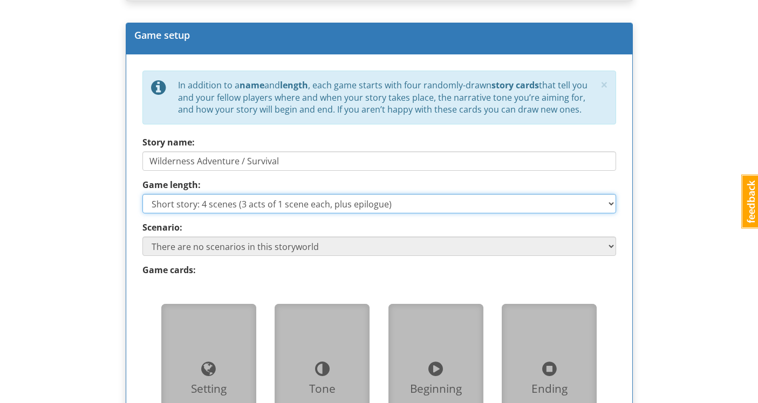
click at [437, 197] on select "Short story: 4 scenes (3 acts of 1 scene each, plus epilogue) Medium story: 7 s…" at bounding box center [379, 203] width 474 height 19
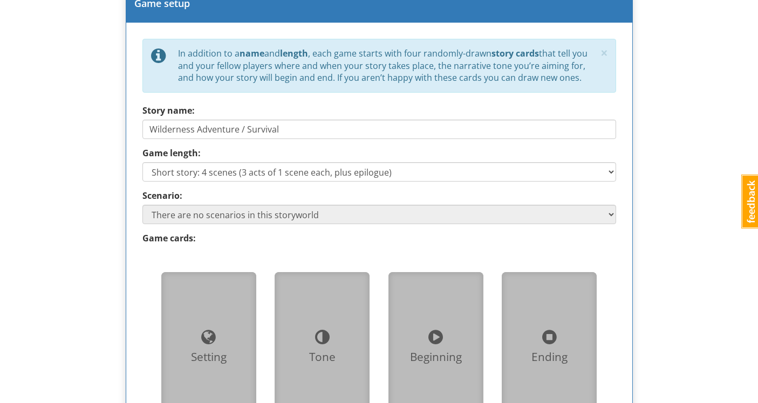
scroll to position [633, 0]
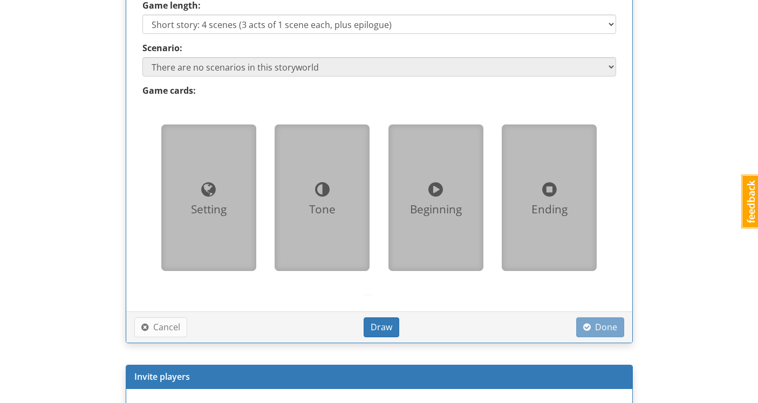
click at [216, 215] on div "Setting" at bounding box center [209, 210] width 78 height 16
click at [349, 213] on div "Tone" at bounding box center [322, 210] width 78 height 16
click at [436, 219] on div "Beginning" at bounding box center [436, 197] width 78 height 129
click at [393, 328] on button "Draw" at bounding box center [381, 328] width 36 height 20
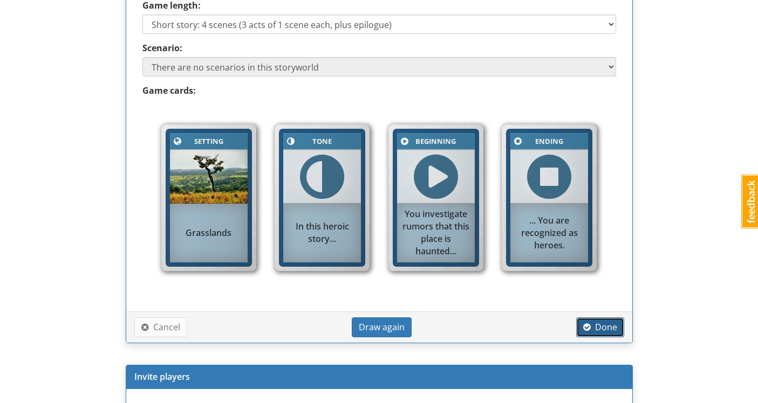
click at [605, 327] on span "Done" at bounding box center [600, 327] width 34 height 12
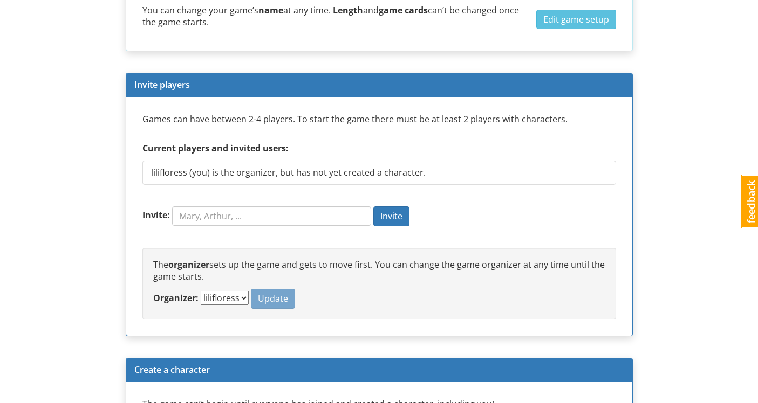
scroll to position [675, 0]
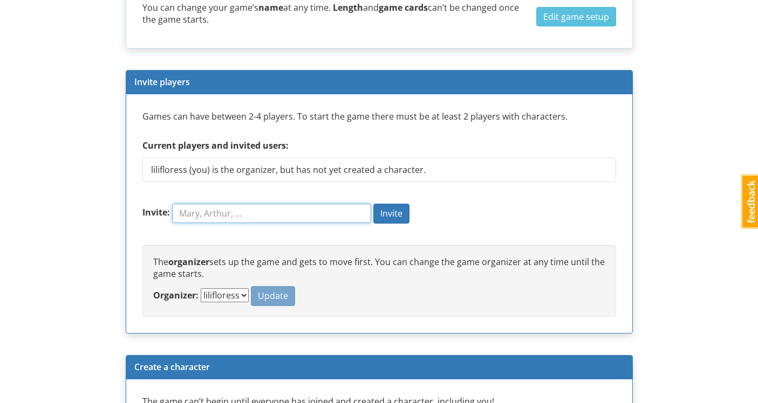
click at [263, 214] on input "Invite:" at bounding box center [271, 213] width 199 height 19
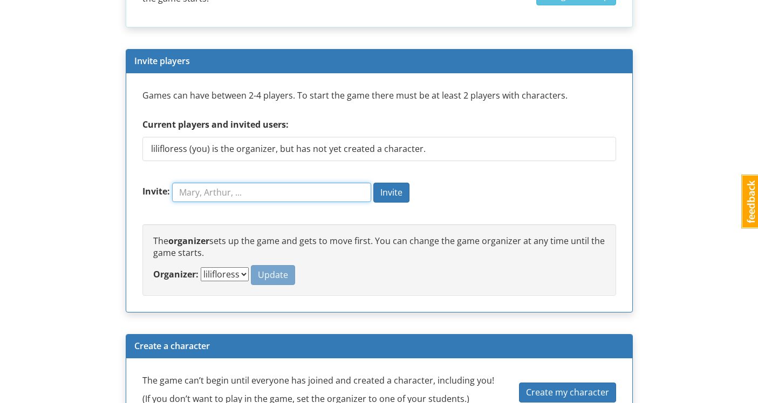
scroll to position [697, 0]
